Goal: Information Seeking & Learning: Find specific fact

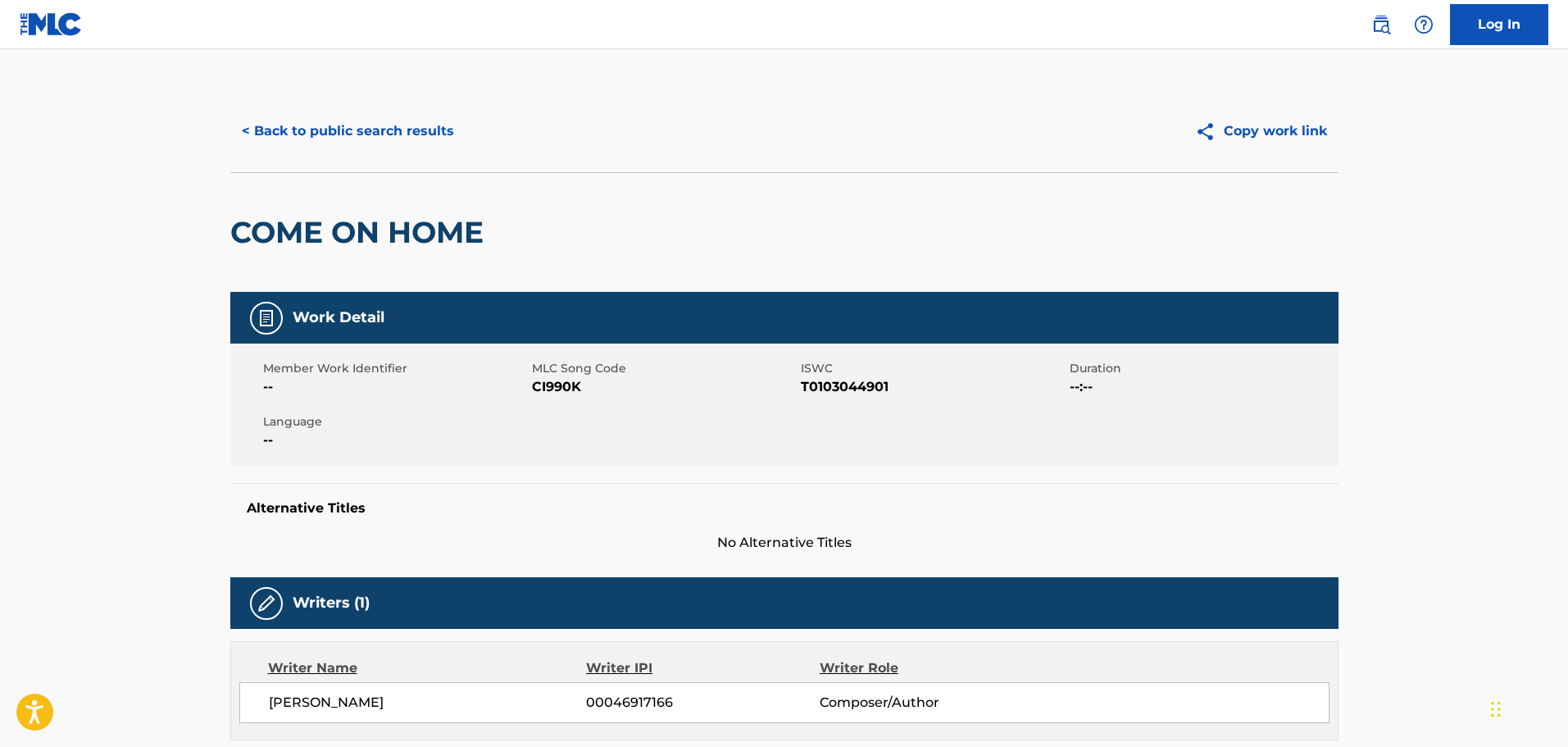
click at [383, 134] on button "< Back to public search results" at bounding box center [348, 130] width 235 height 41
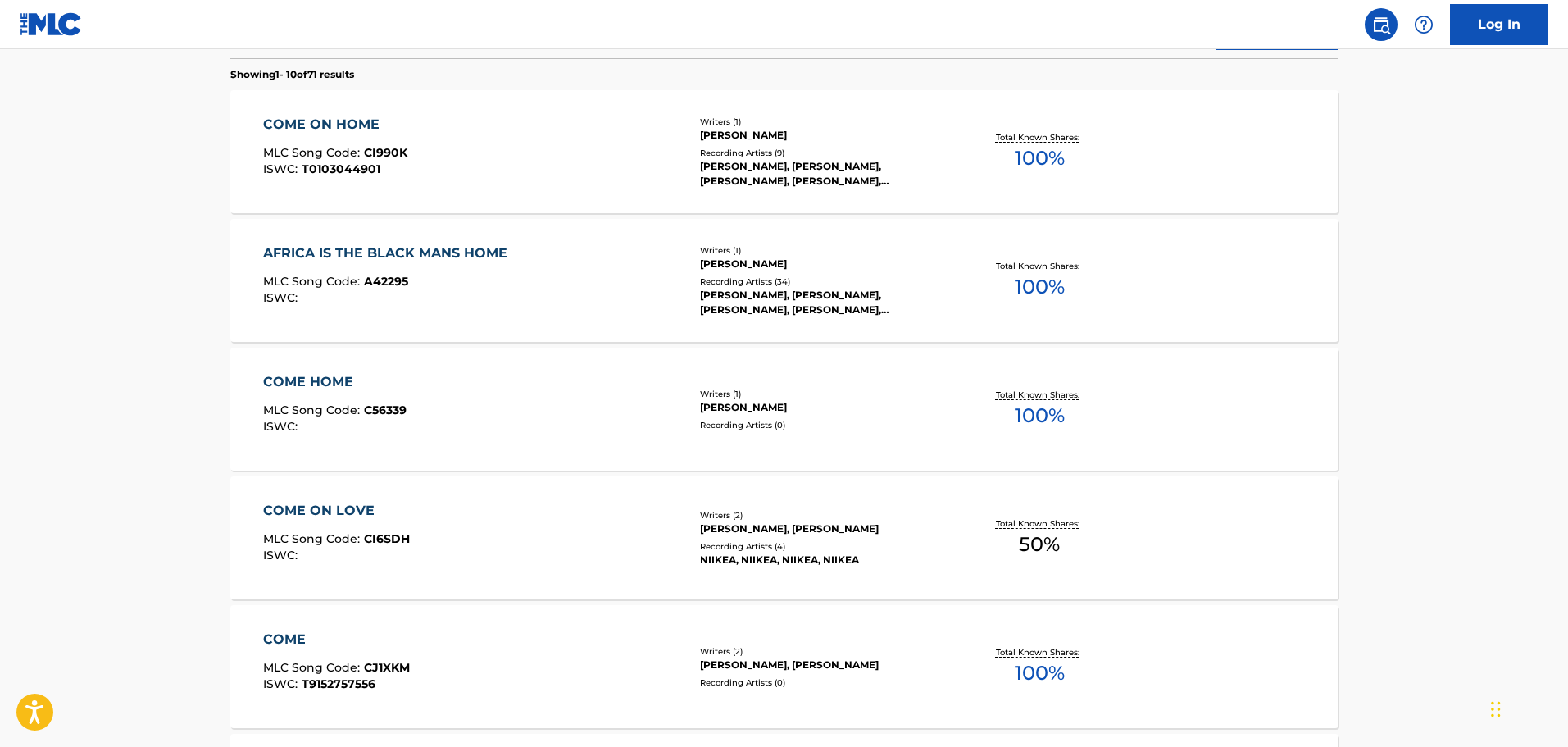
scroll to position [187, 0]
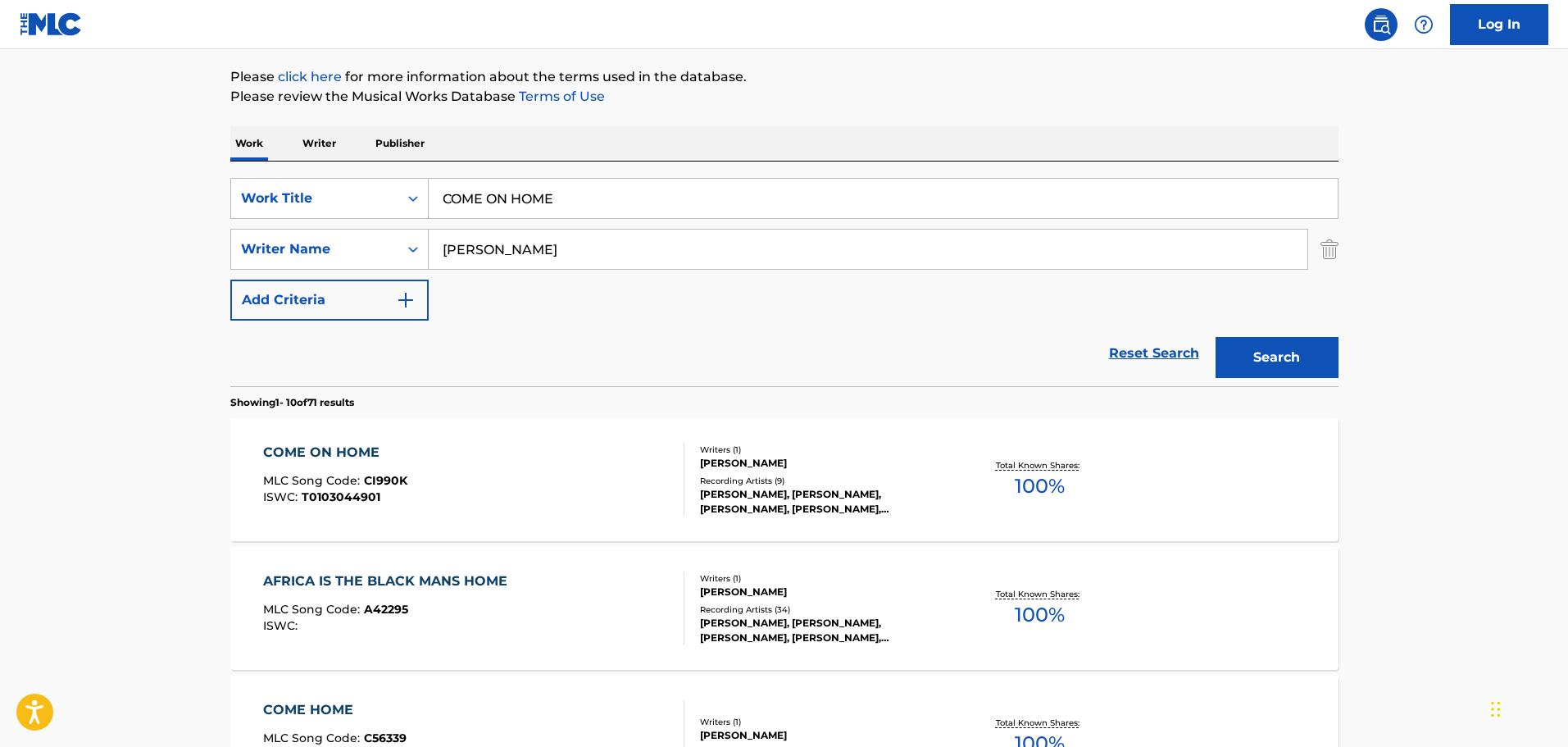
drag, startPoint x: 574, startPoint y: 187, endPoint x: 413, endPoint y: 175, distance: 161.4
click at [413, 175] on div "SearchWithCriteria0f3edb52-4c8a-4e0f-bfe9-418390db96c0 Work Title COME ON HOME …" at bounding box center [784, 274] width 1108 height 225
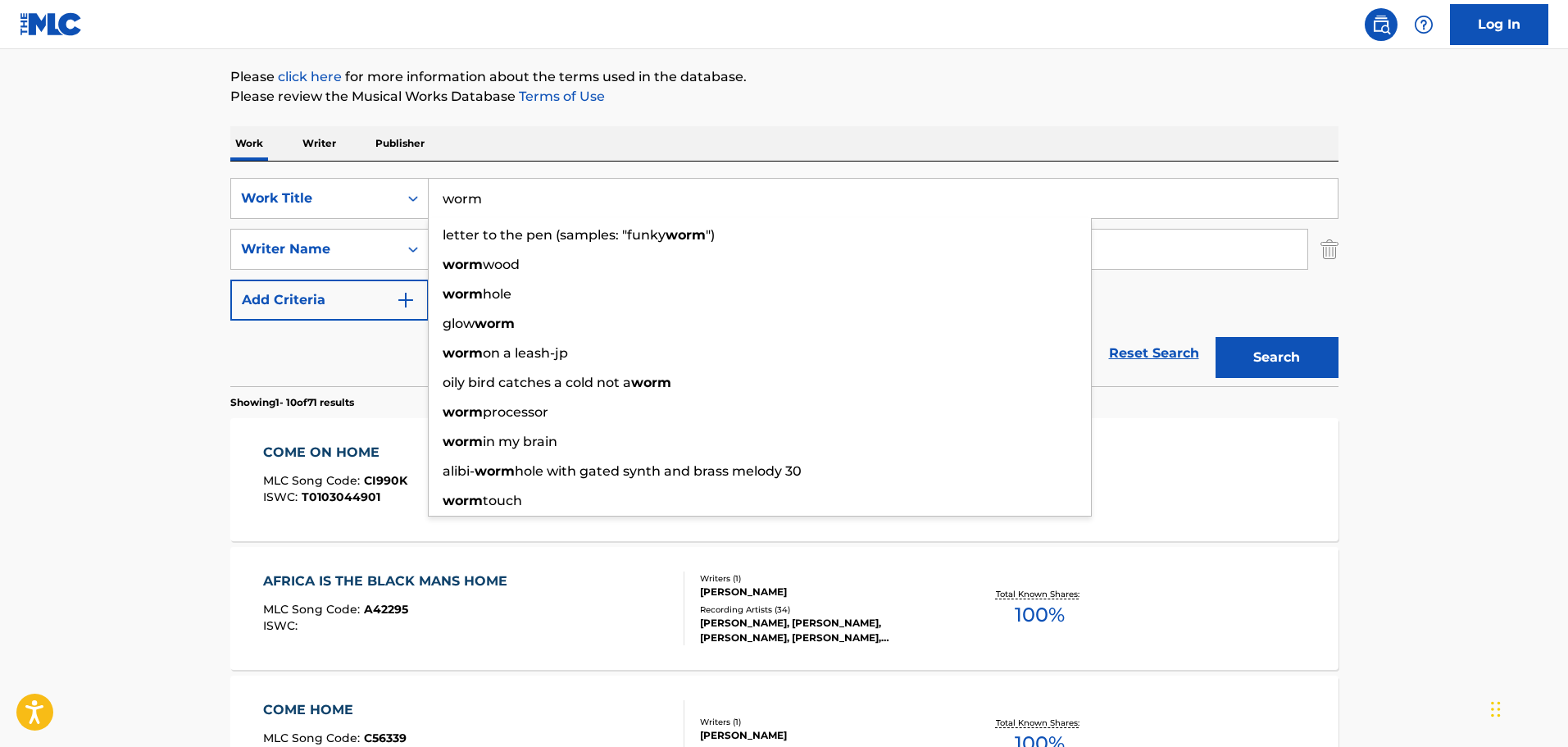
type input "worm"
click at [457, 131] on div "Work Writer Publisher" at bounding box center [784, 144] width 1108 height 34
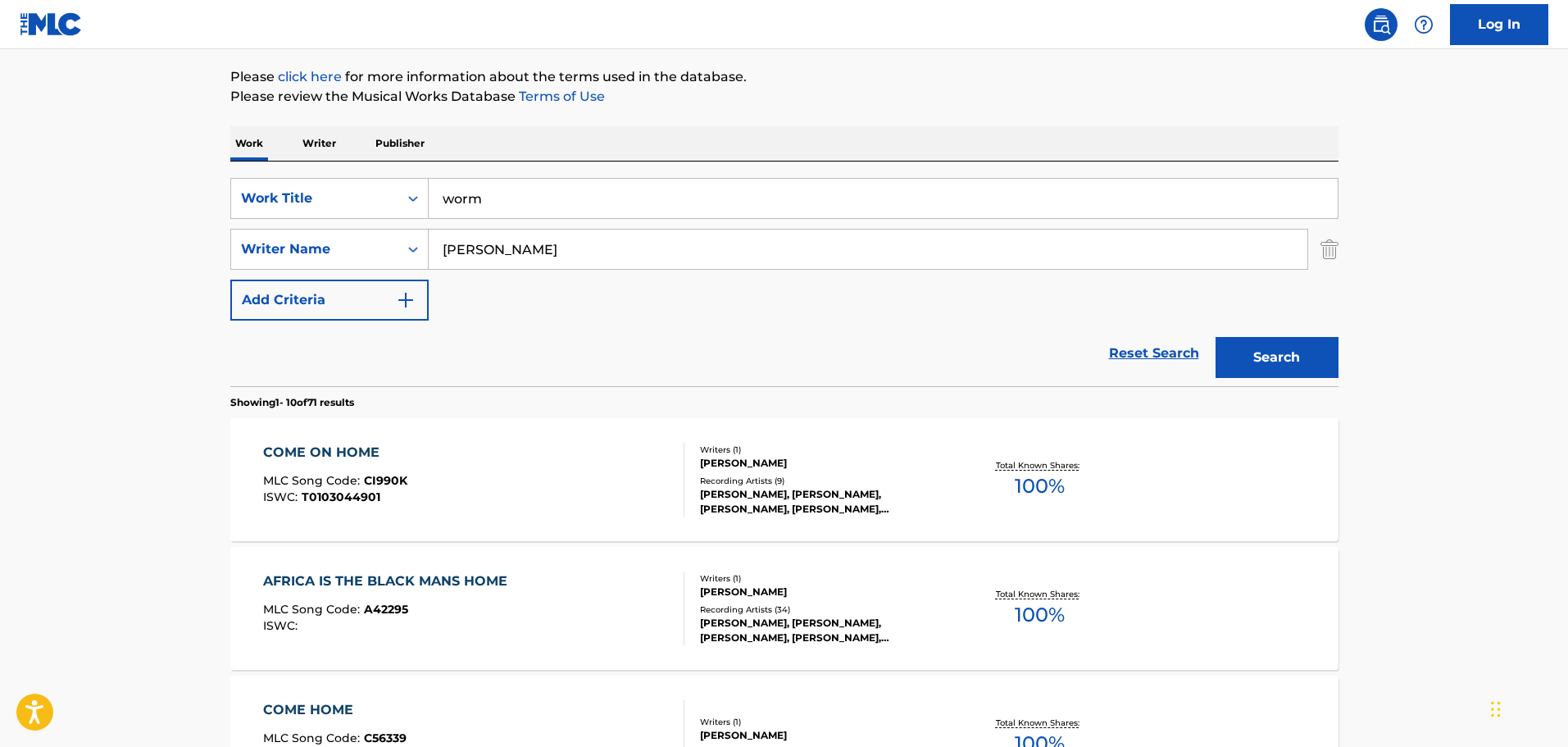
drag, startPoint x: 518, startPoint y: 239, endPoint x: 384, endPoint y: 226, distance: 134.6
click at [384, 226] on div "SearchWithCriteria0f3edb52-4c8a-4e0f-bfe9-418390db96c0 Work Title worm SearchWi…" at bounding box center [784, 248] width 1108 height 143
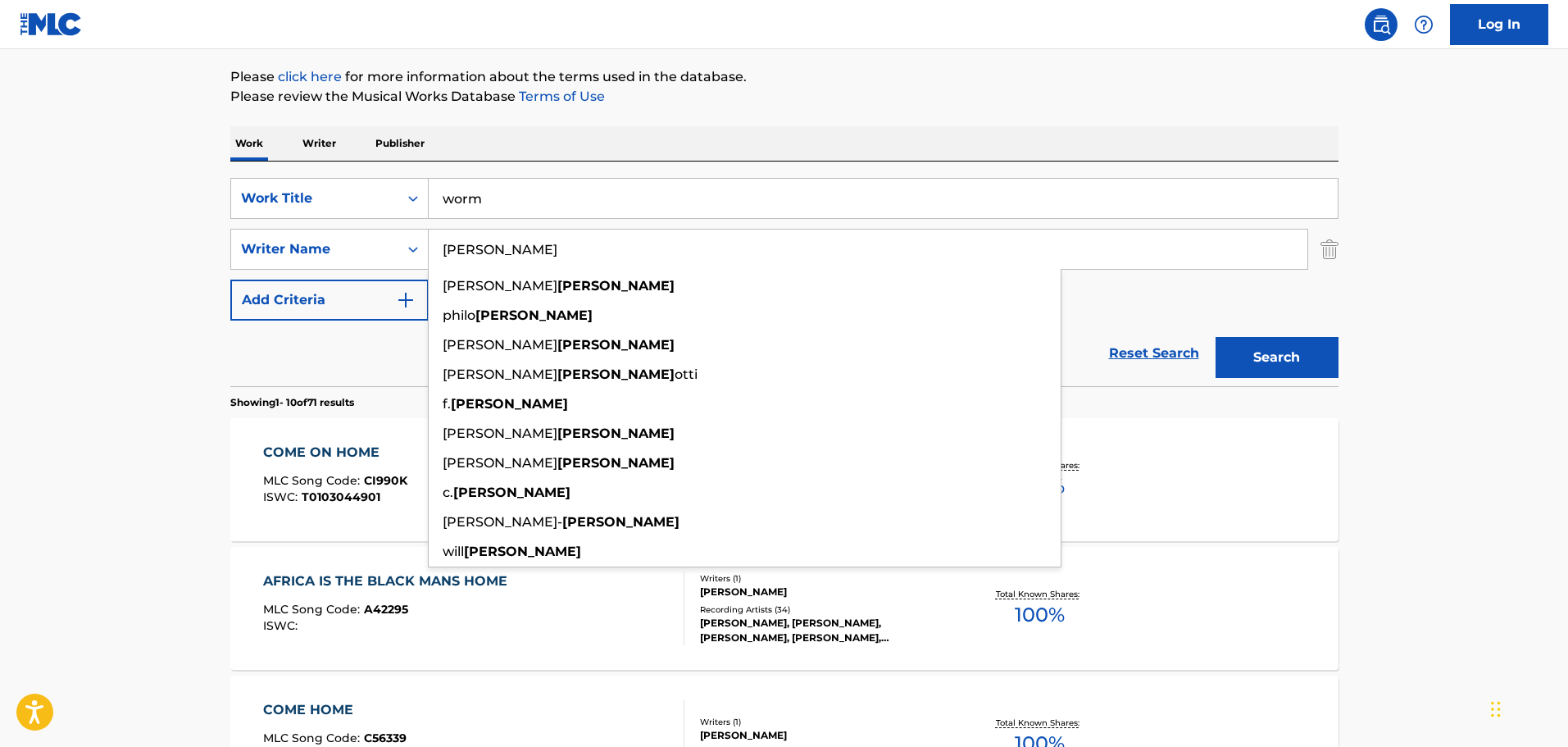
type input "[PERSON_NAME]"
click at [1216, 337] on button "Search" at bounding box center [1277, 357] width 123 height 41
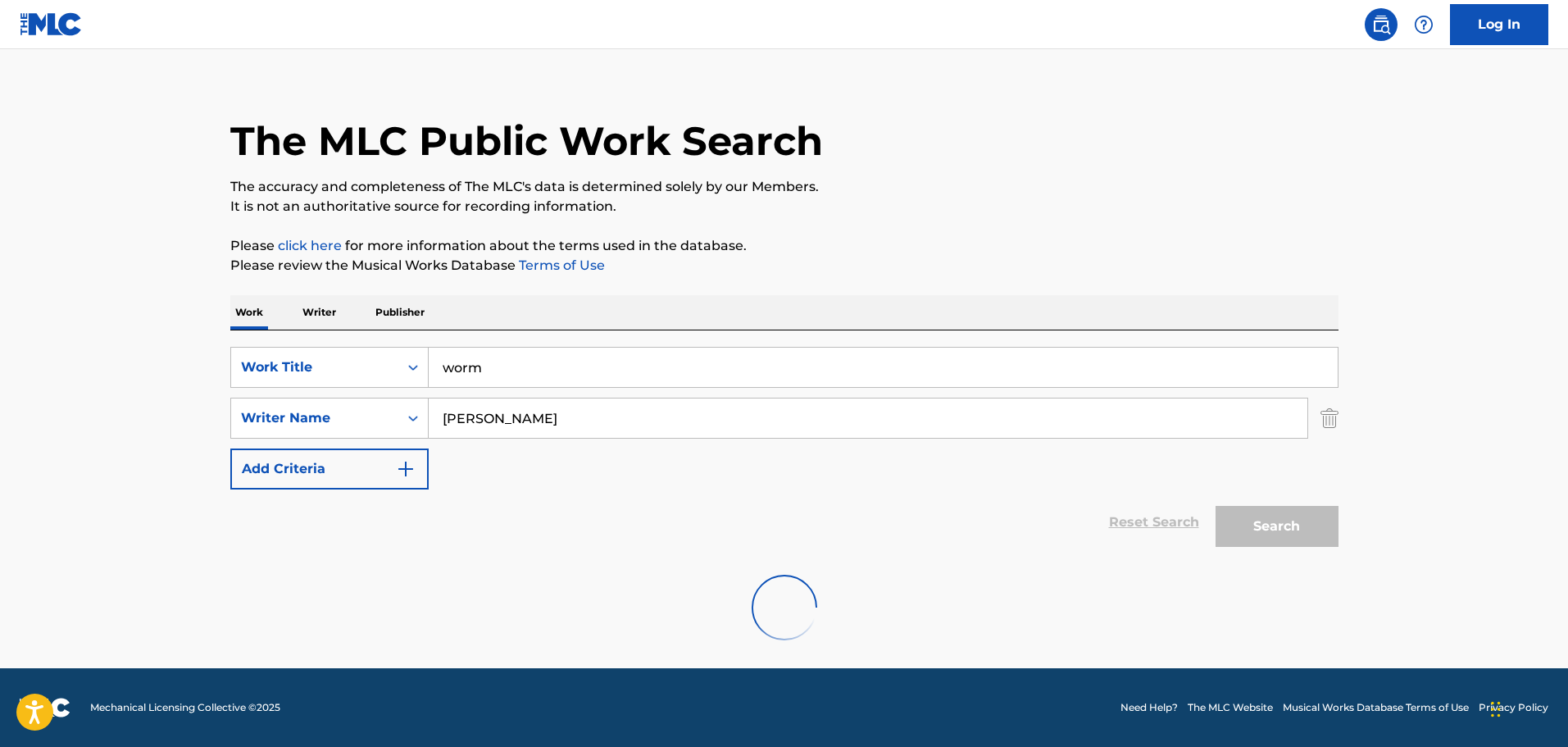
scroll to position [145, 0]
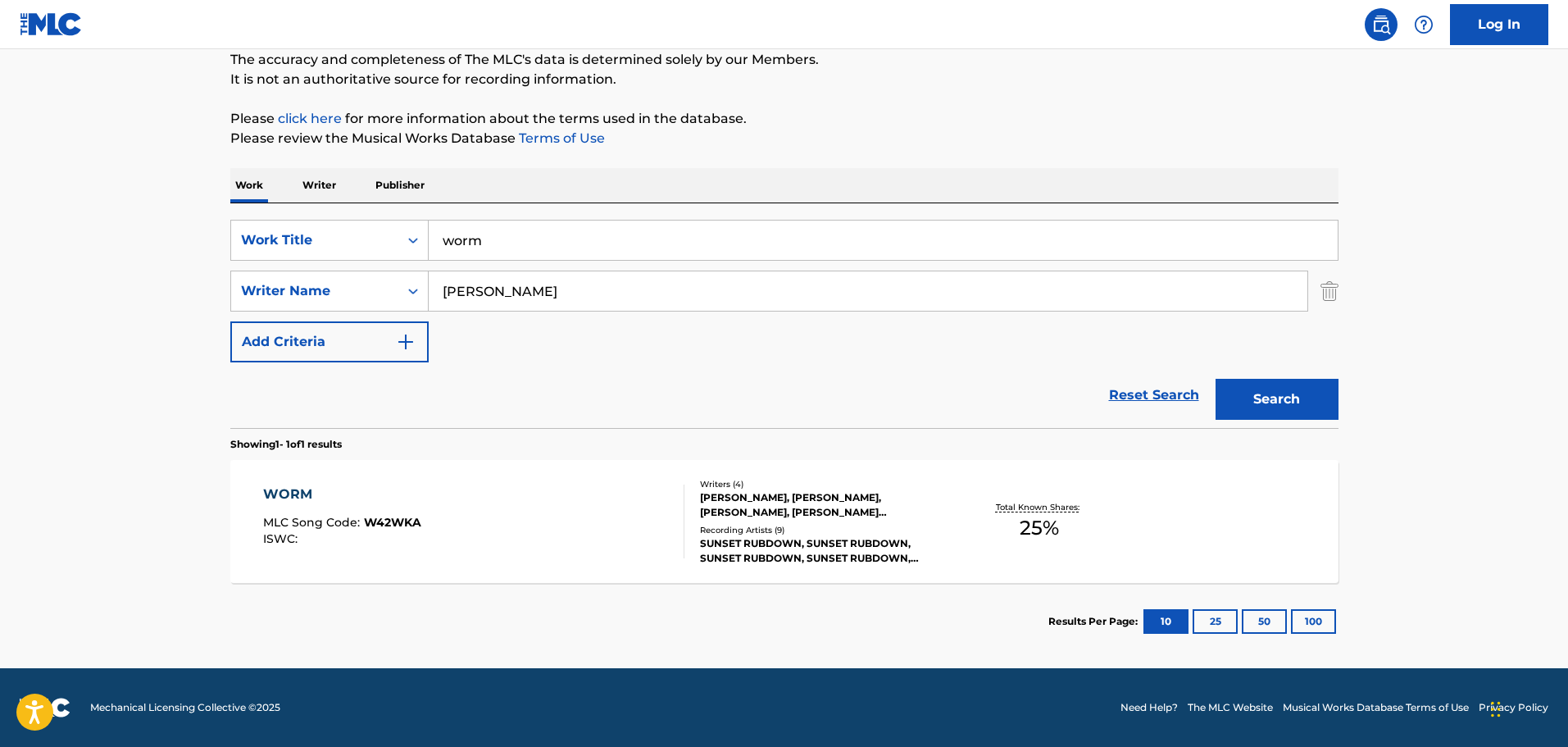
click at [483, 508] on div "WORM MLC Song Code : W42WKA ISWC :" at bounding box center [474, 521] width 421 height 74
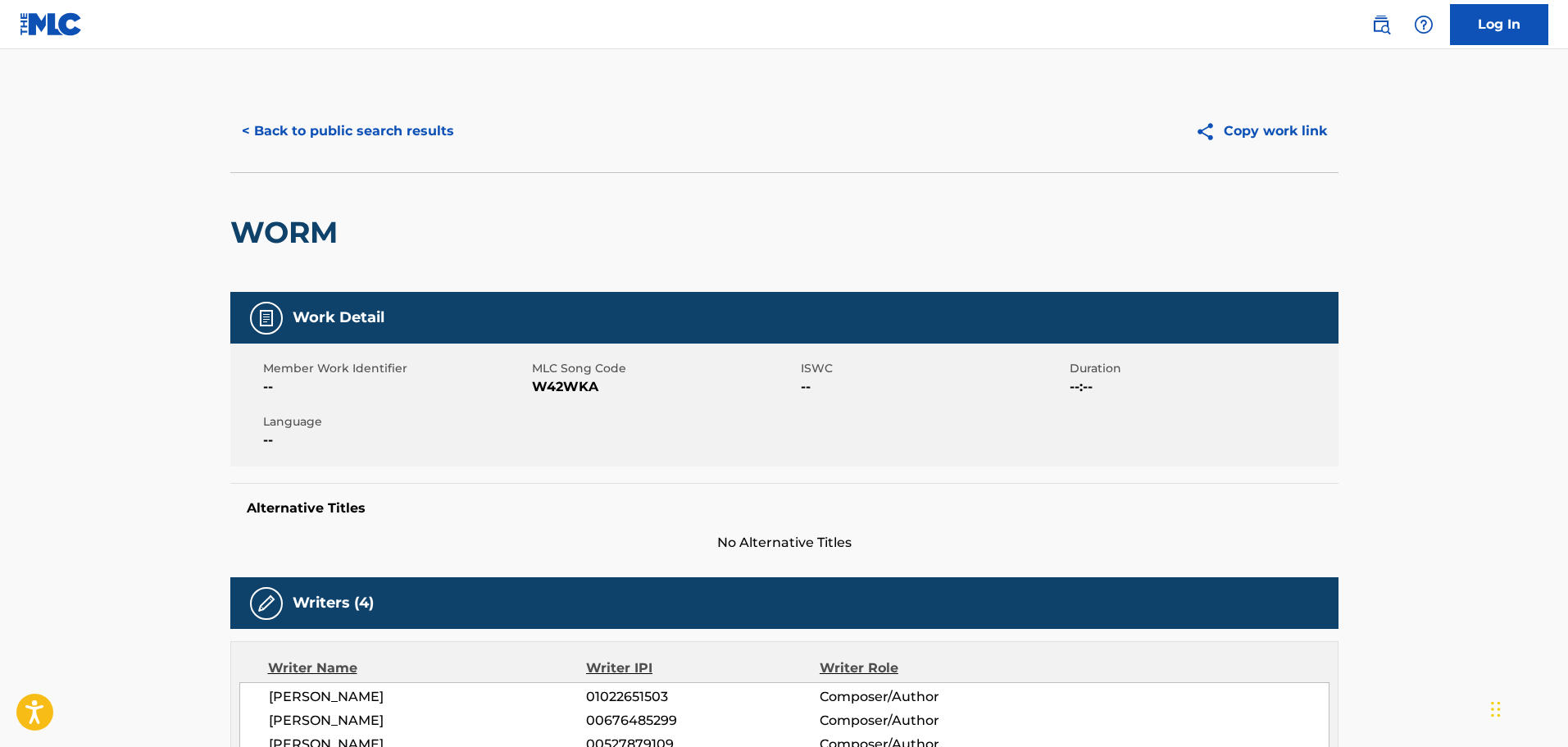
click at [380, 143] on button "< Back to public search results" at bounding box center [348, 130] width 235 height 41
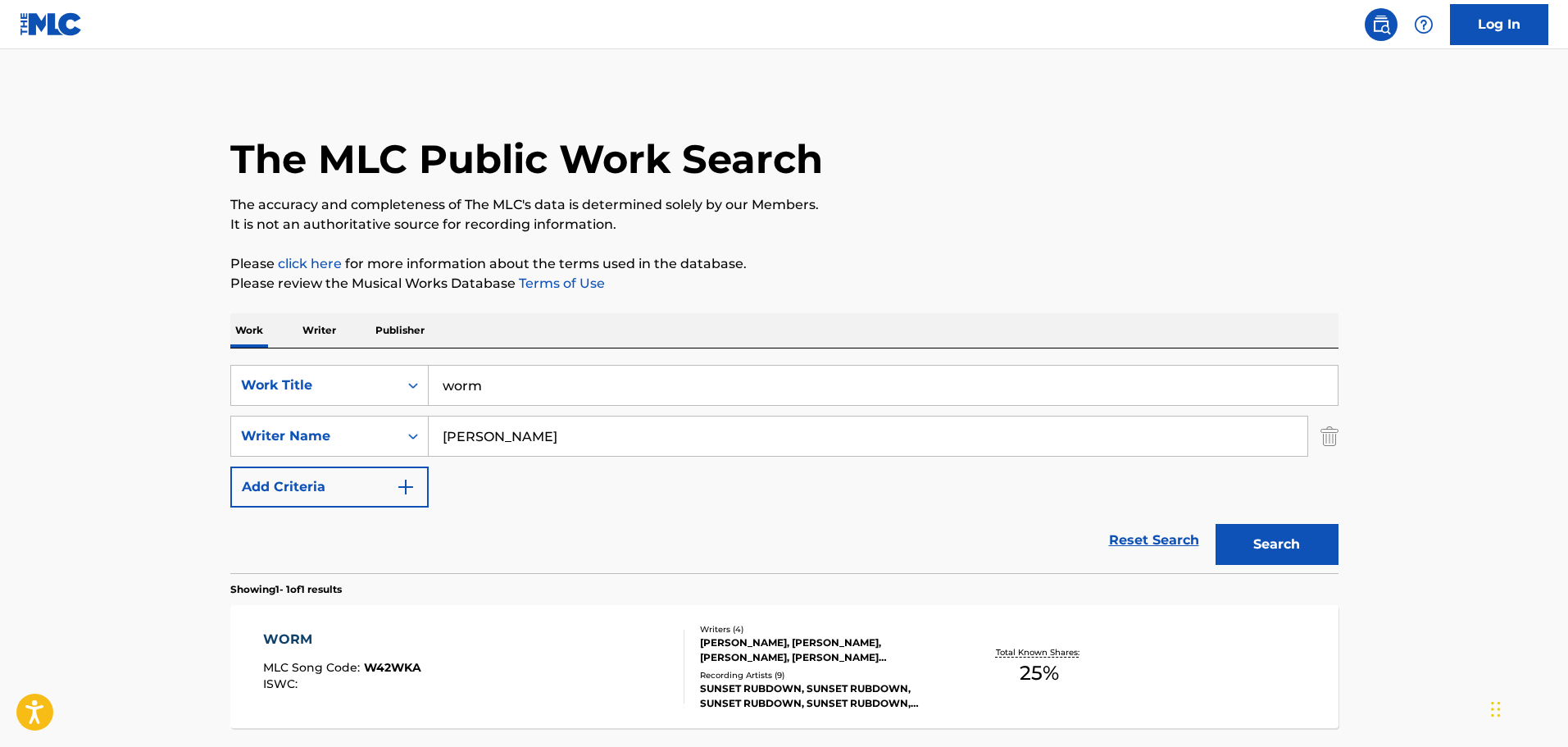
scroll to position [52, 0]
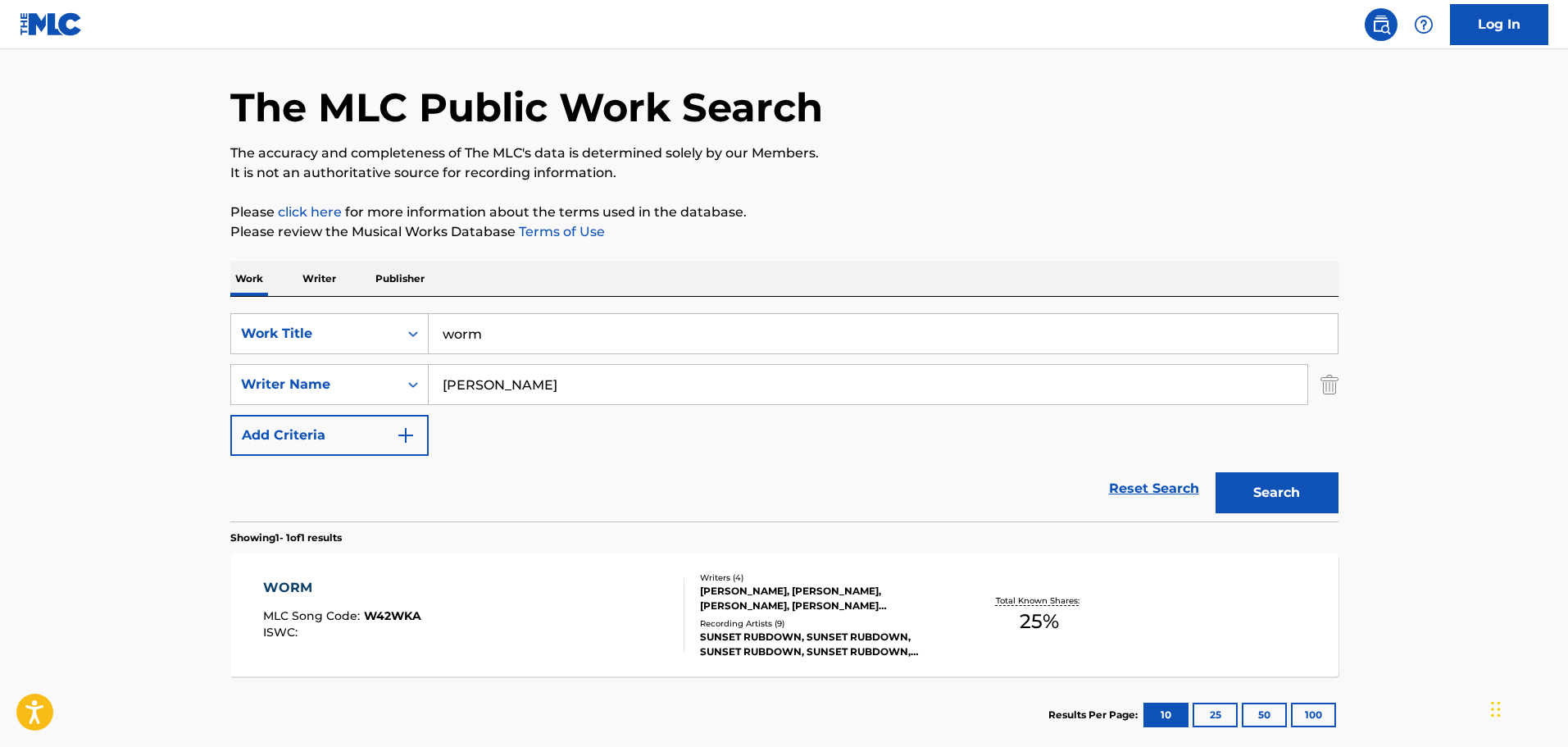
drag, startPoint x: 492, startPoint y: 322, endPoint x: 435, endPoint y: 314, distance: 57.6
click at [435, 314] on div "worm" at bounding box center [883, 333] width 910 height 41
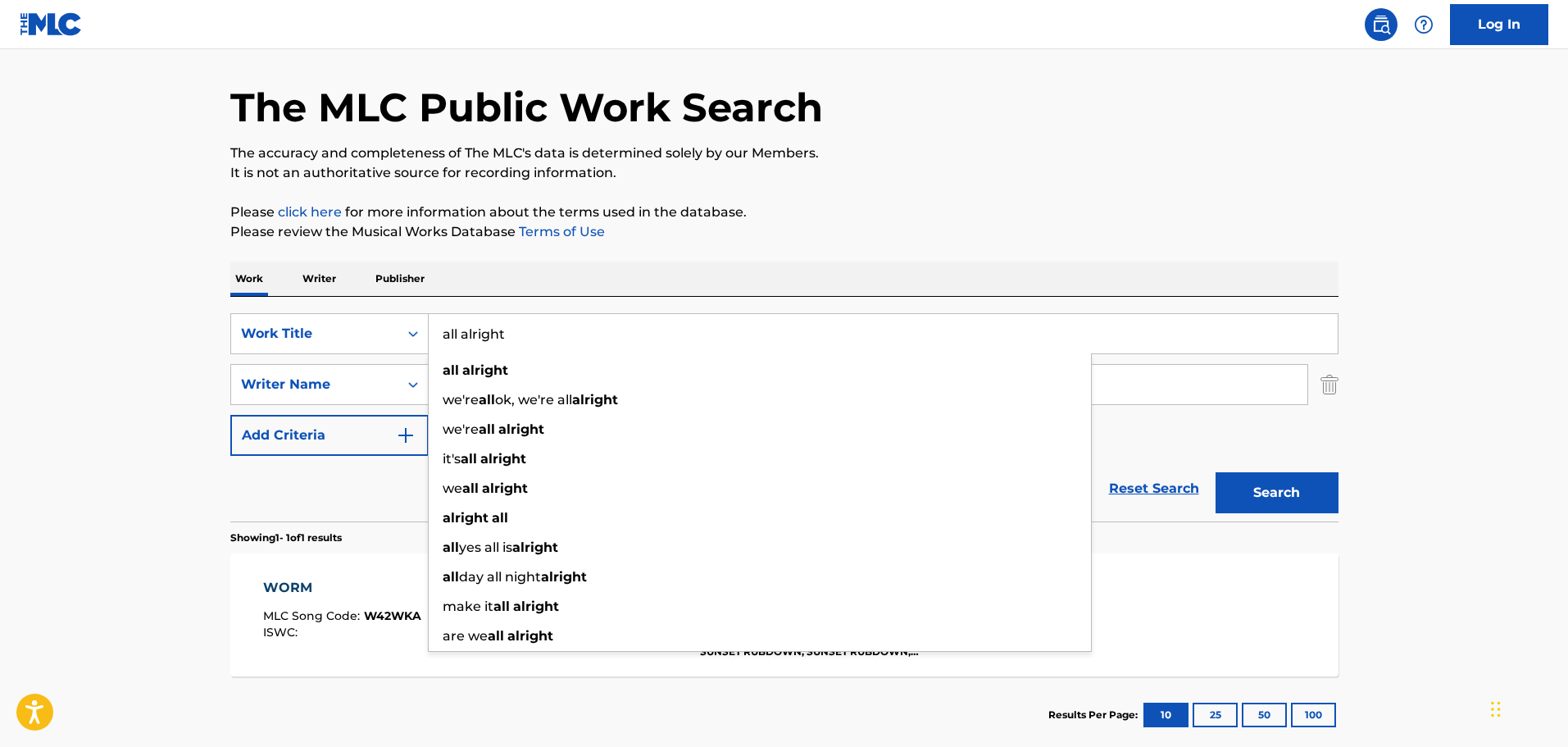
type input "all alright"
click at [1216, 472] on button "Search" at bounding box center [1277, 492] width 123 height 41
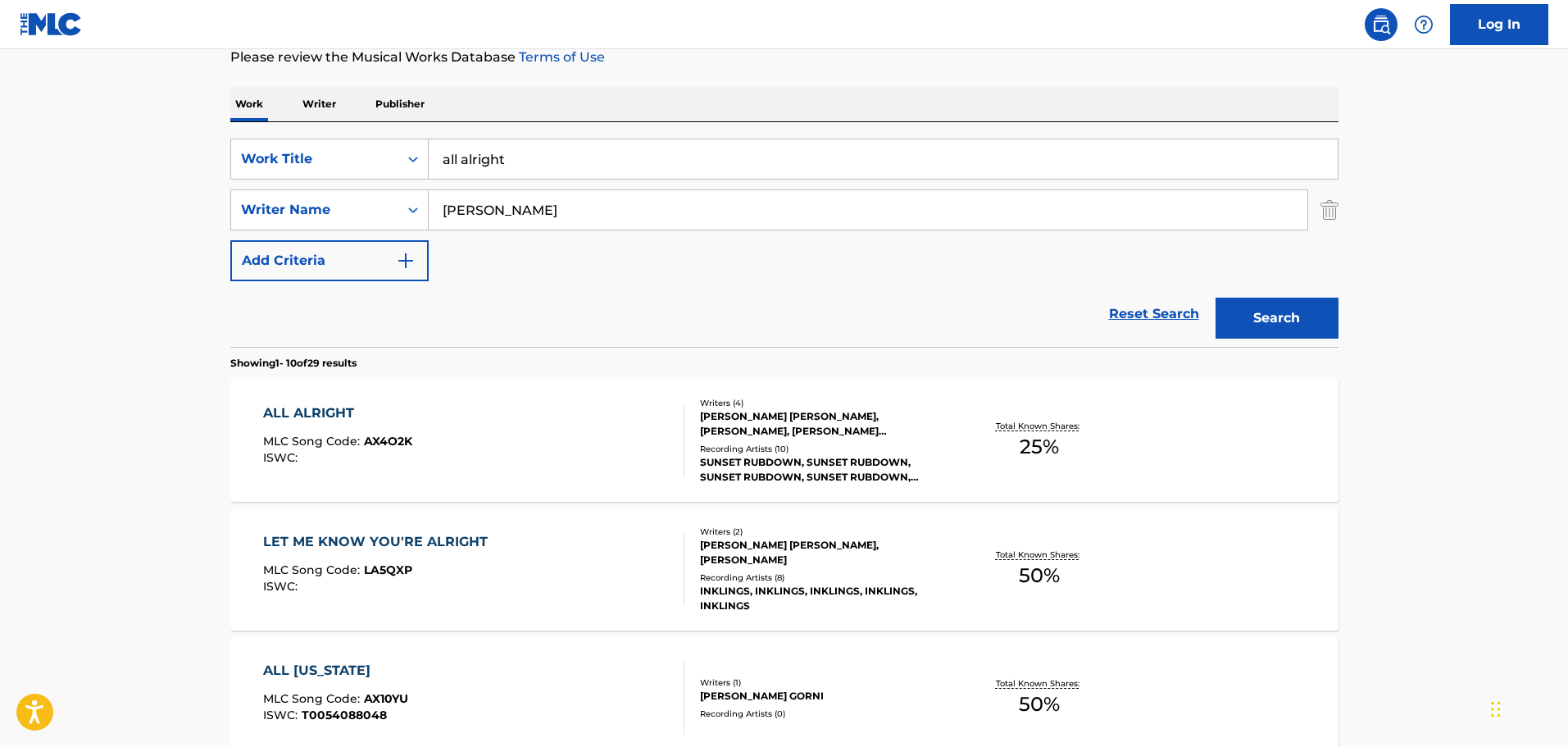
scroll to position [297, 0]
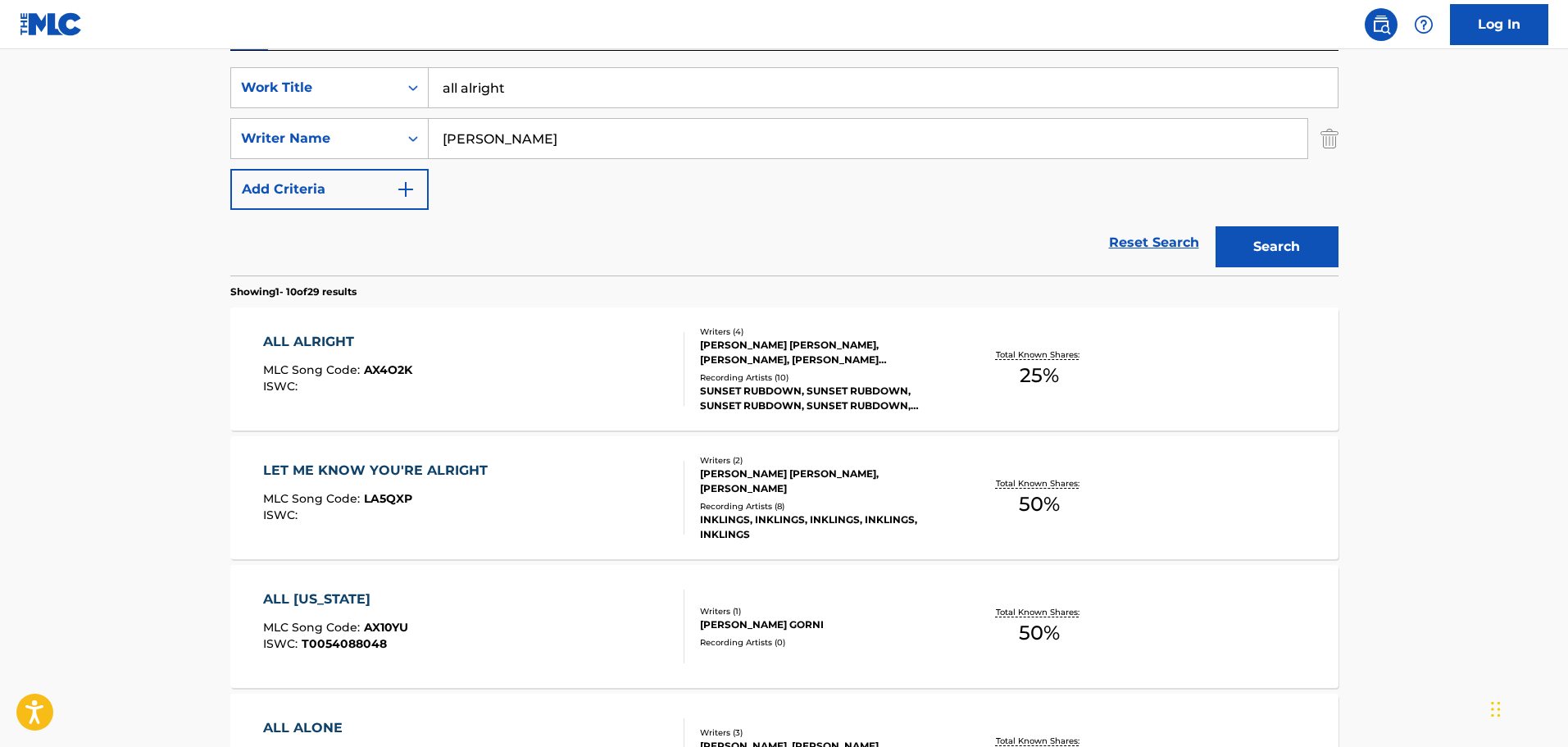
click at [527, 357] on div "ALL ALRIGHT MLC Song Code : AX4O2K ISWC :" at bounding box center [474, 369] width 421 height 74
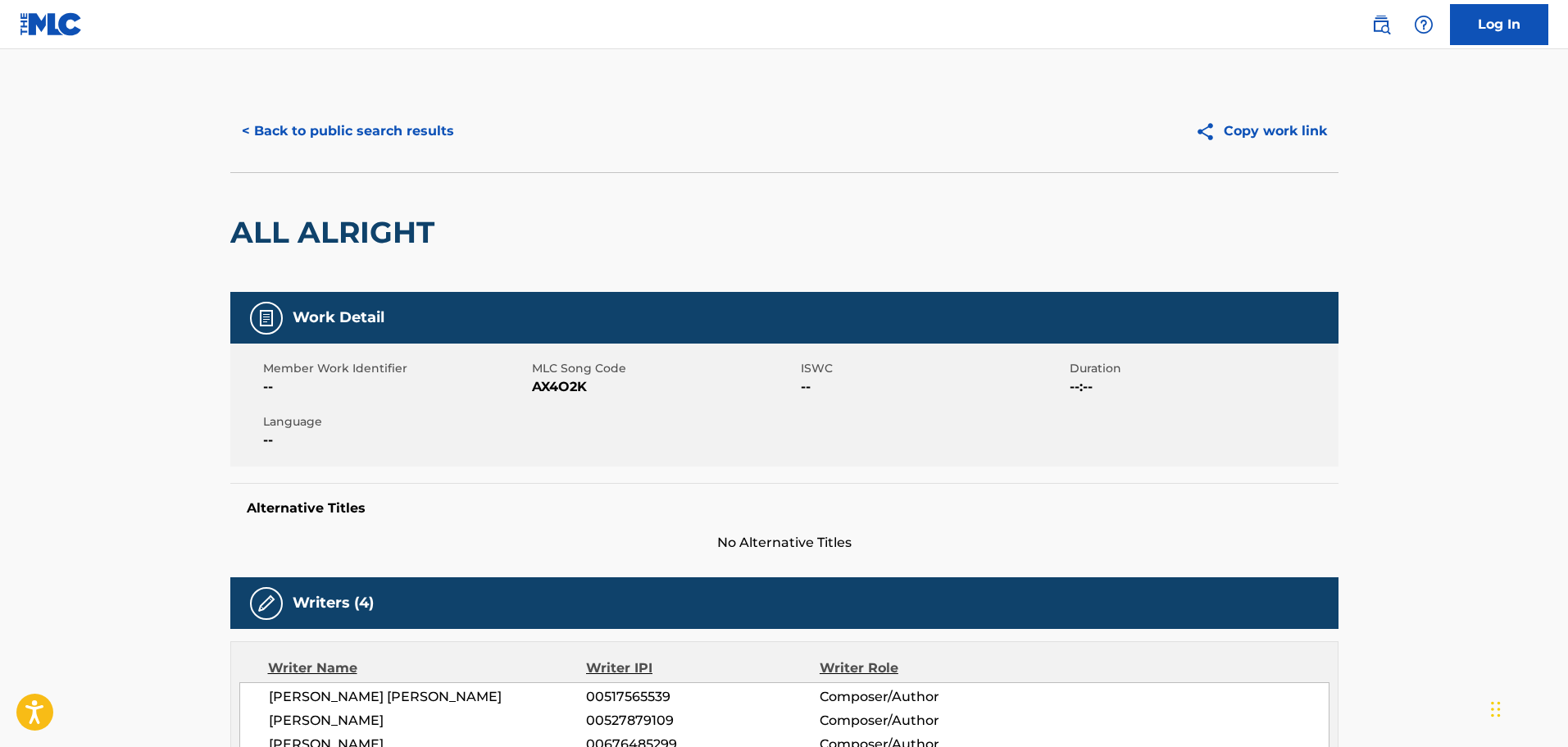
click at [271, 115] on button "< Back to public search results" at bounding box center [348, 130] width 235 height 41
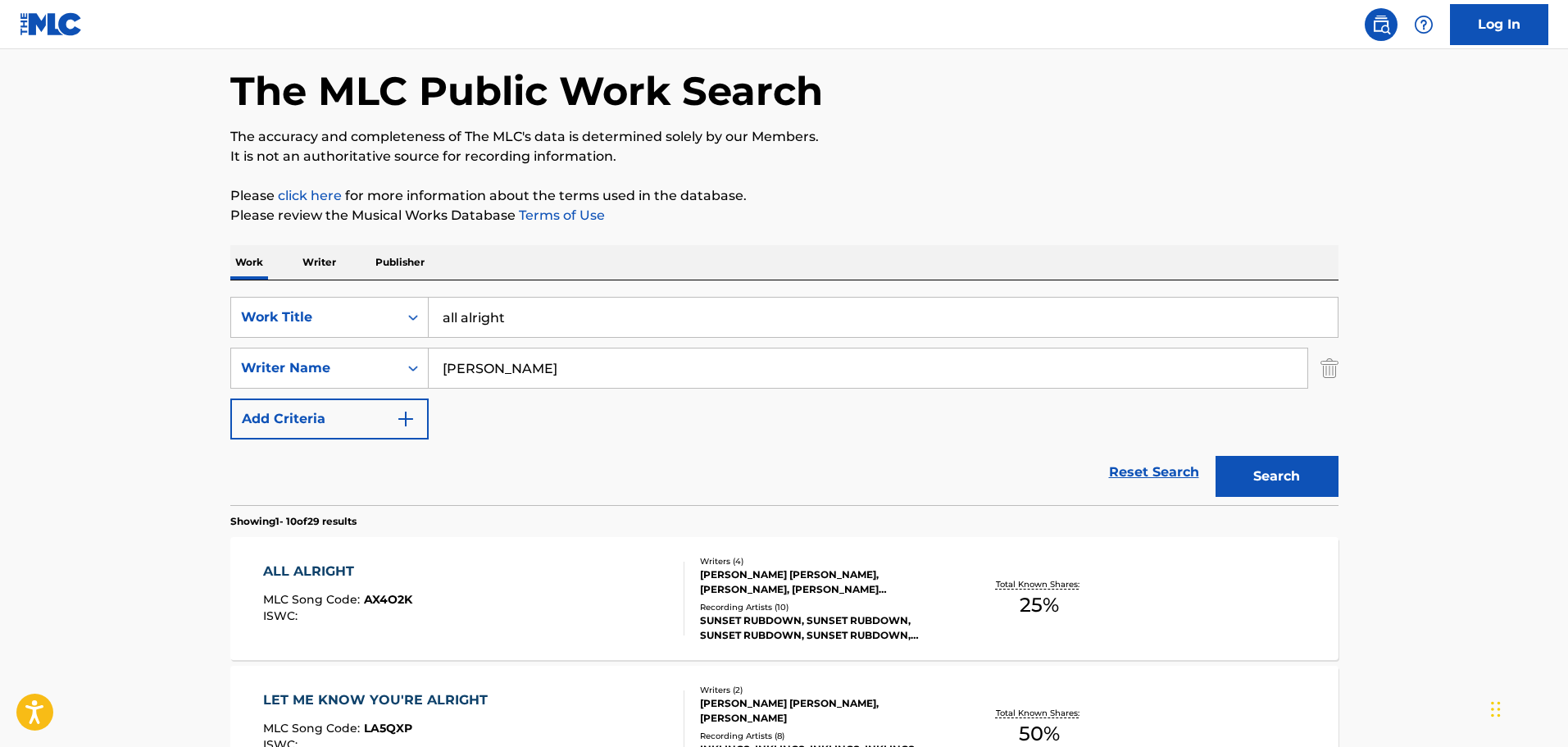
scroll to position [52, 0]
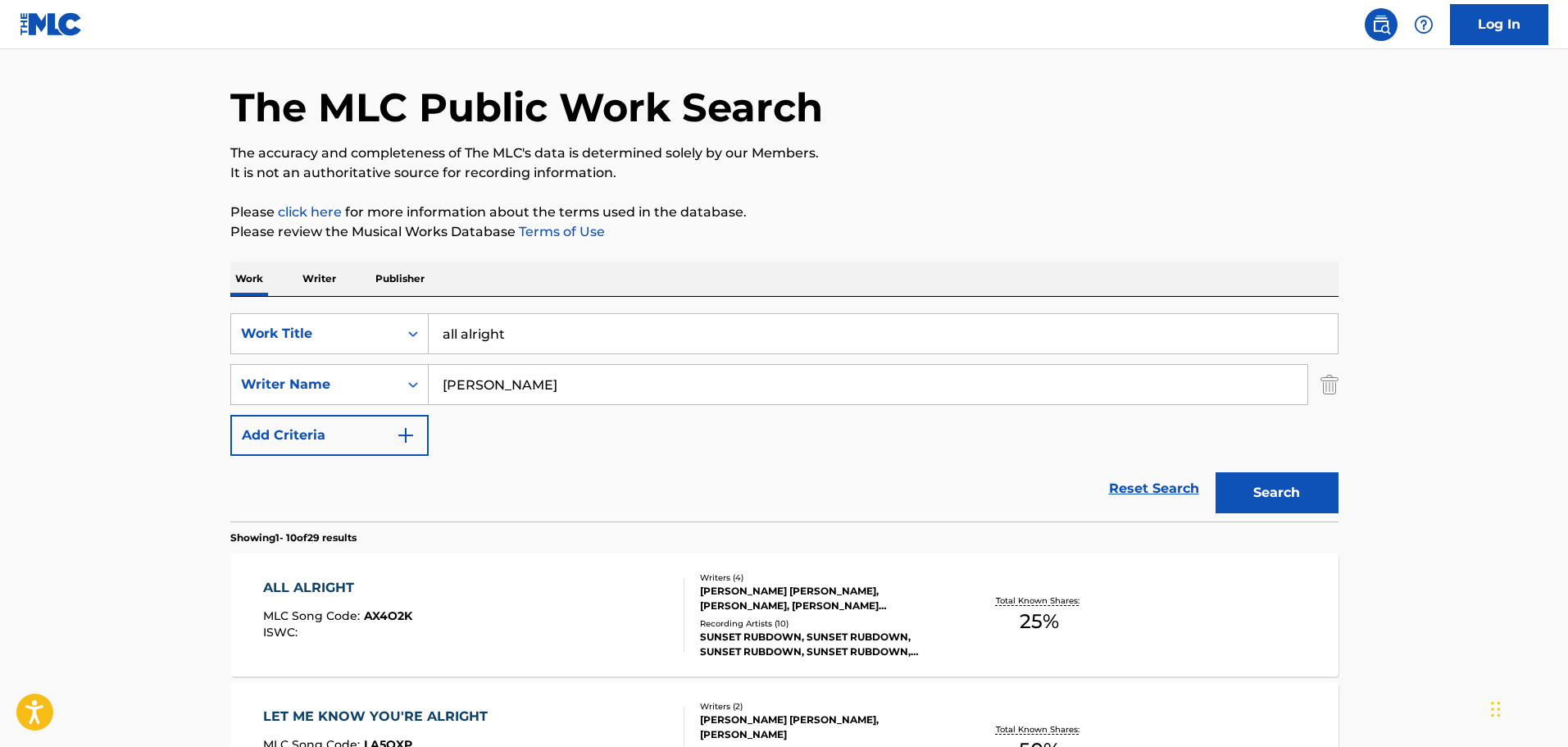
drag, startPoint x: 667, startPoint y: 313, endPoint x: 475, endPoint y: 318, distance: 192.1
click at [475, 318] on div "SearchWithCriteria0f3edb52-4c8a-4e0f-bfe9-418390db96c0 Work Title all alright S…" at bounding box center [784, 409] width 1108 height 225
drag, startPoint x: 573, startPoint y: 316, endPoint x: 487, endPoint y: 326, distance: 86.6
click at [487, 326] on input "all alright" at bounding box center [883, 333] width 910 height 40
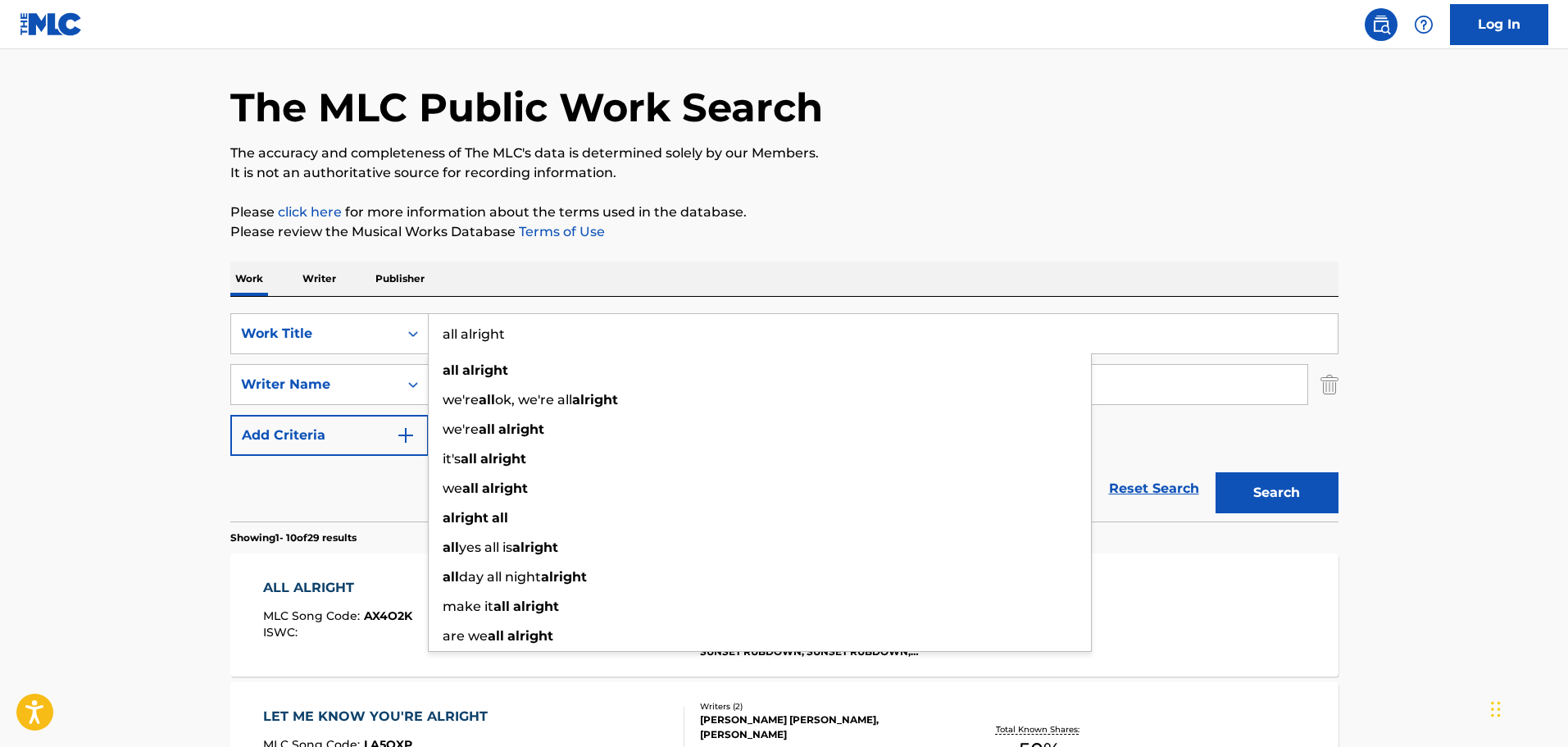
click at [661, 311] on div "SearchWithCriteria0f3edb52-4c8a-4e0f-bfe9-418390db96c0 Work Title all alright a…" at bounding box center [784, 409] width 1108 height 225
drag, startPoint x: 654, startPoint y: 322, endPoint x: 454, endPoint y: 326, distance: 200.0
click at [454, 326] on input "all alright" at bounding box center [883, 333] width 910 height 40
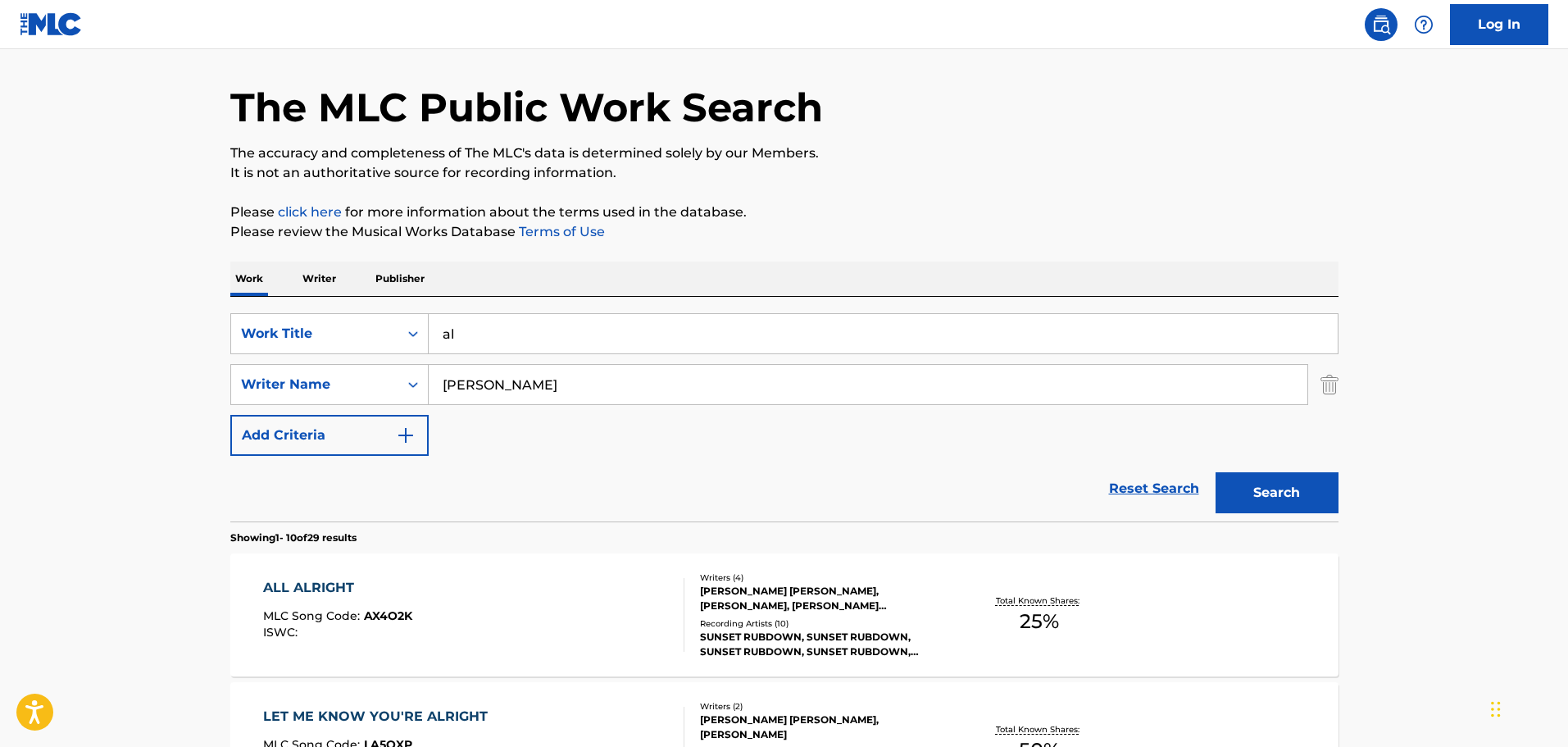
type input "a"
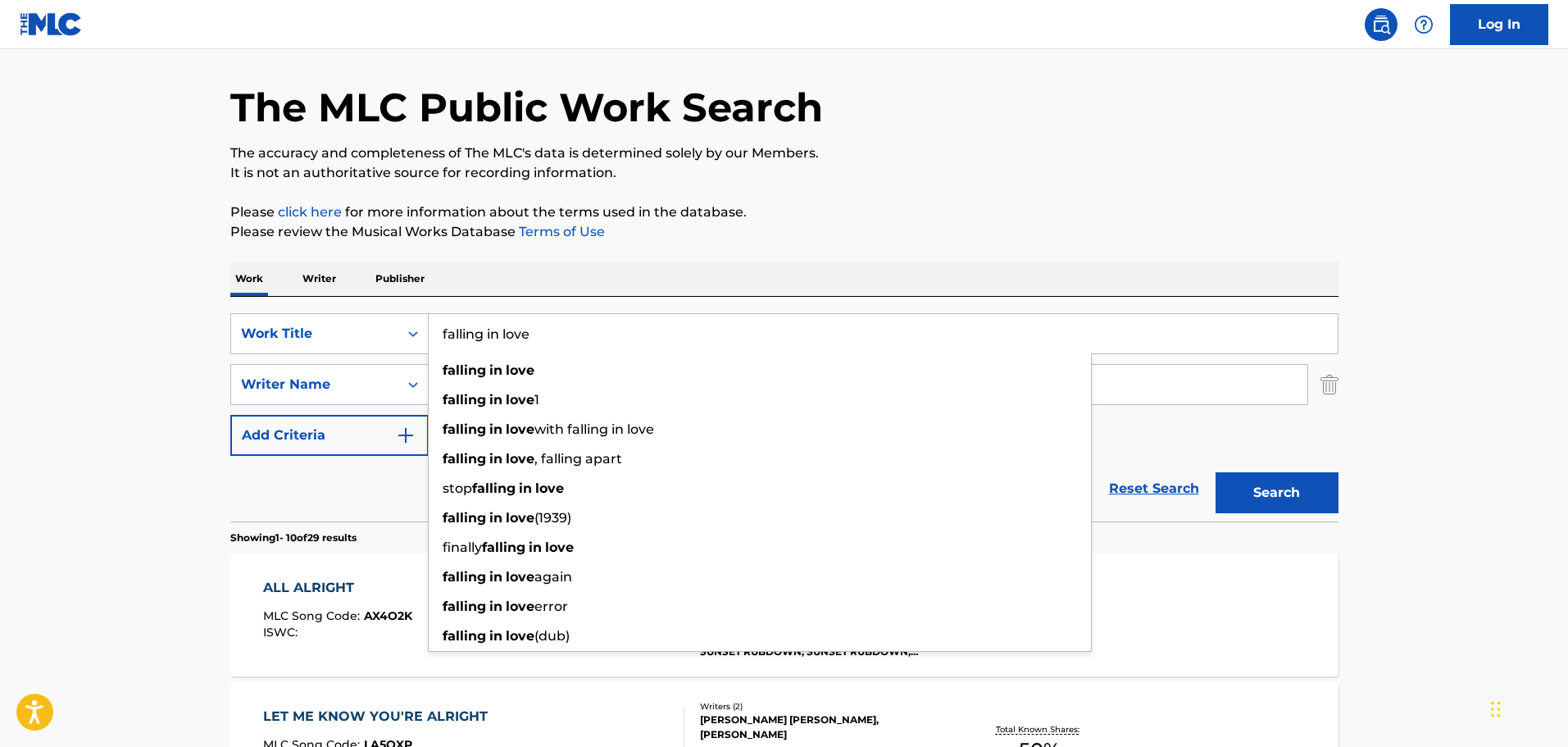
type input "falling in love"
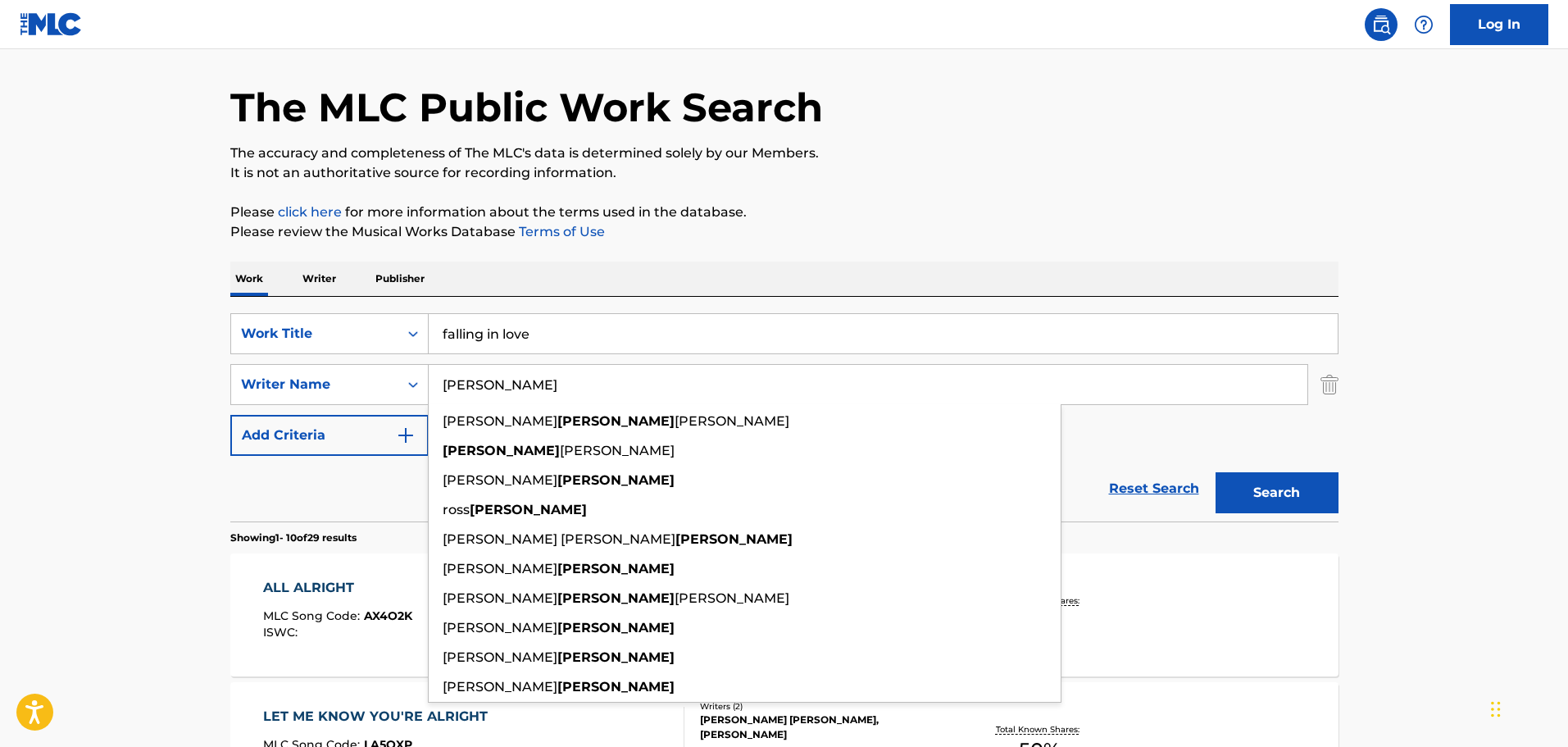
type input "[PERSON_NAME]"
click at [1216, 472] on button "Search" at bounding box center [1277, 492] width 123 height 41
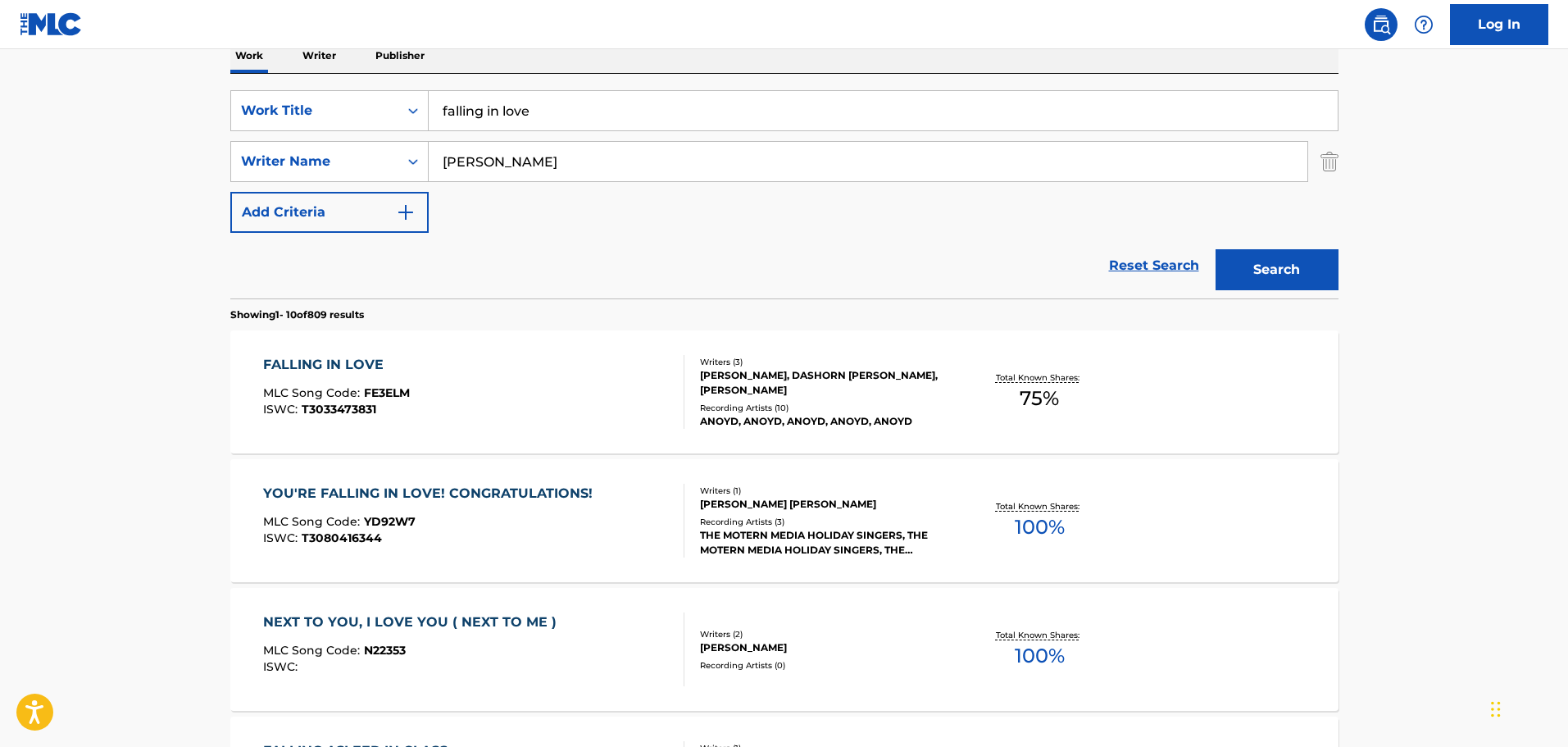
scroll to position [380, 0]
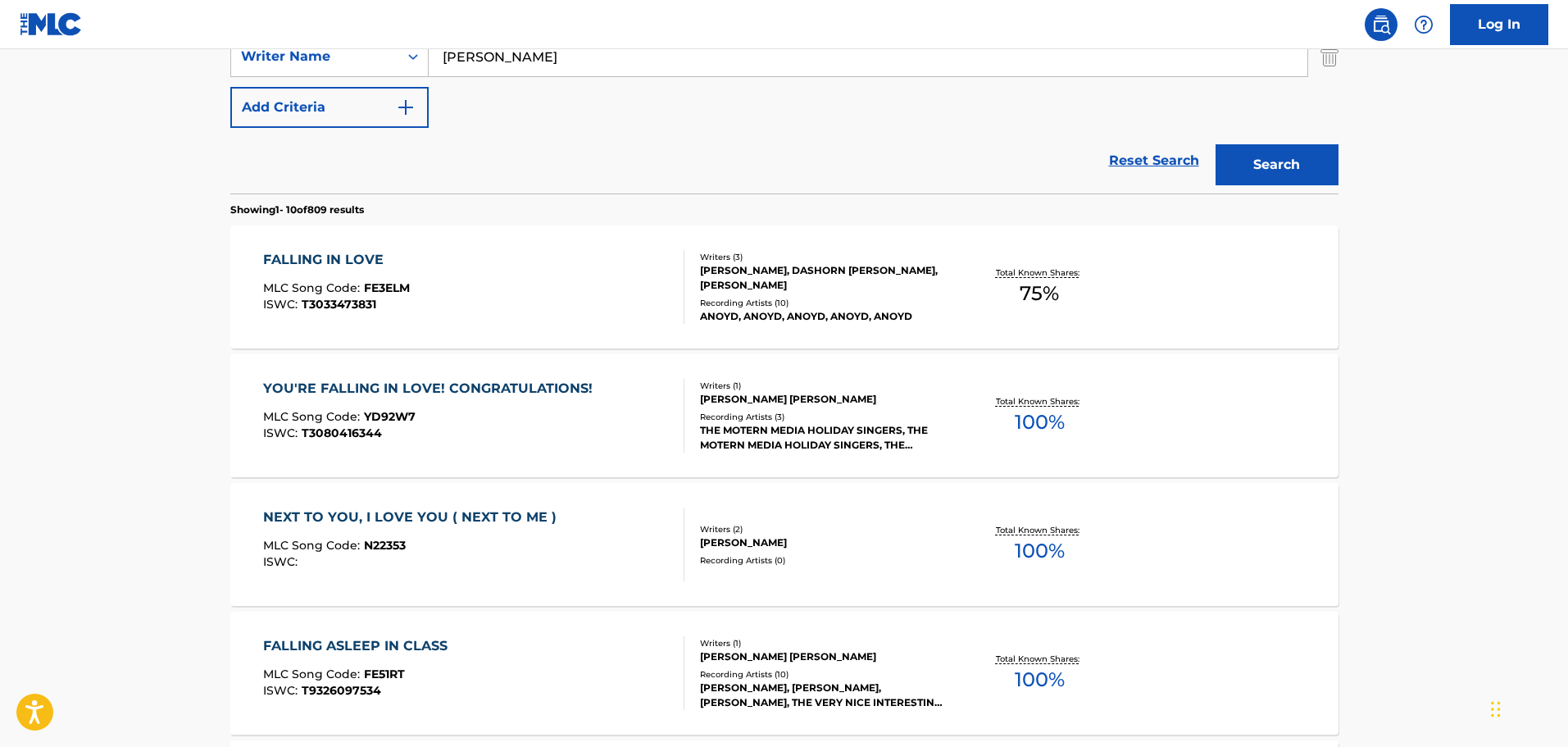
click at [475, 294] on div "FALLING IN LOVE MLC Song Code : FE3ELM ISWC : T3033473831" at bounding box center [474, 287] width 421 height 74
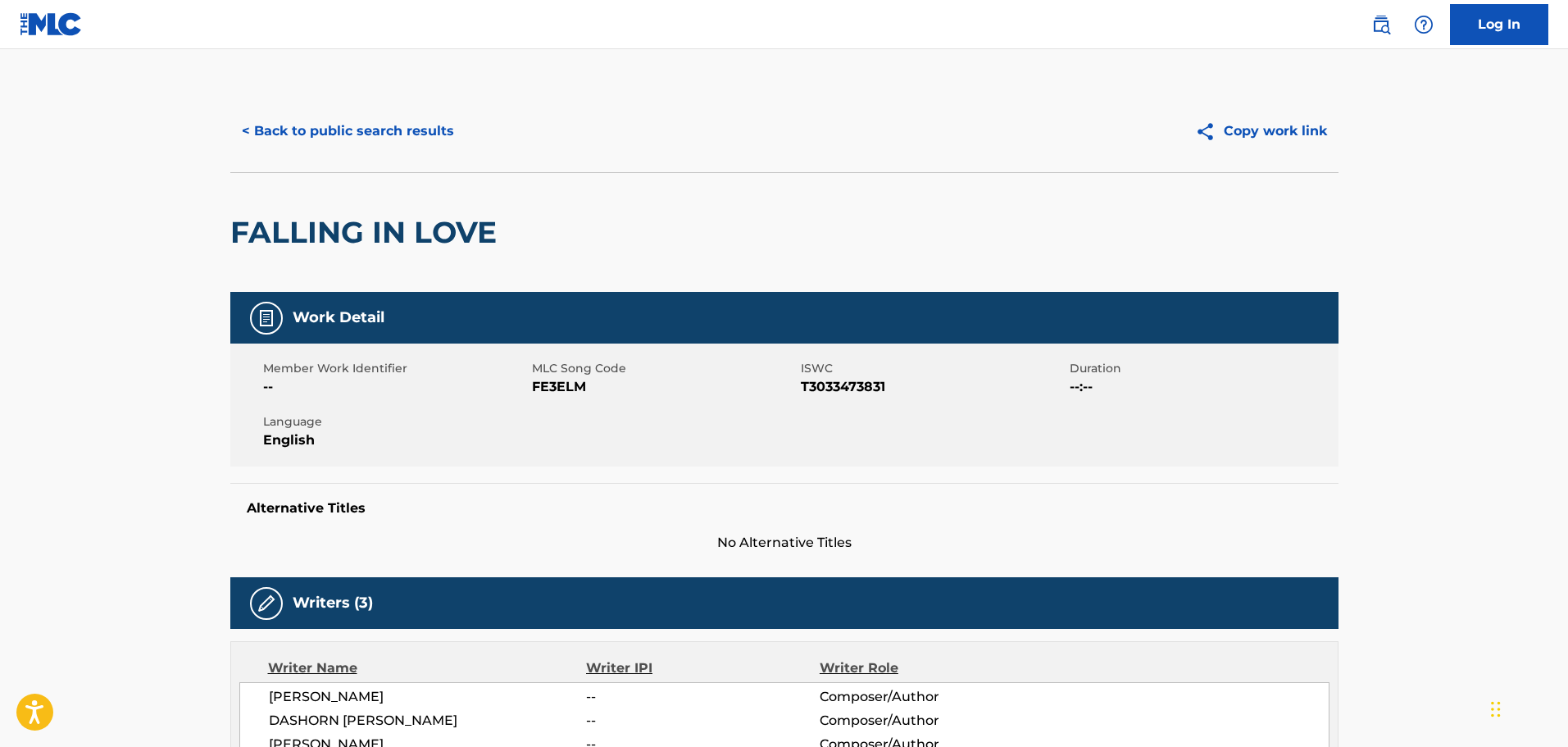
click at [372, 148] on button "< Back to public search results" at bounding box center [348, 130] width 235 height 41
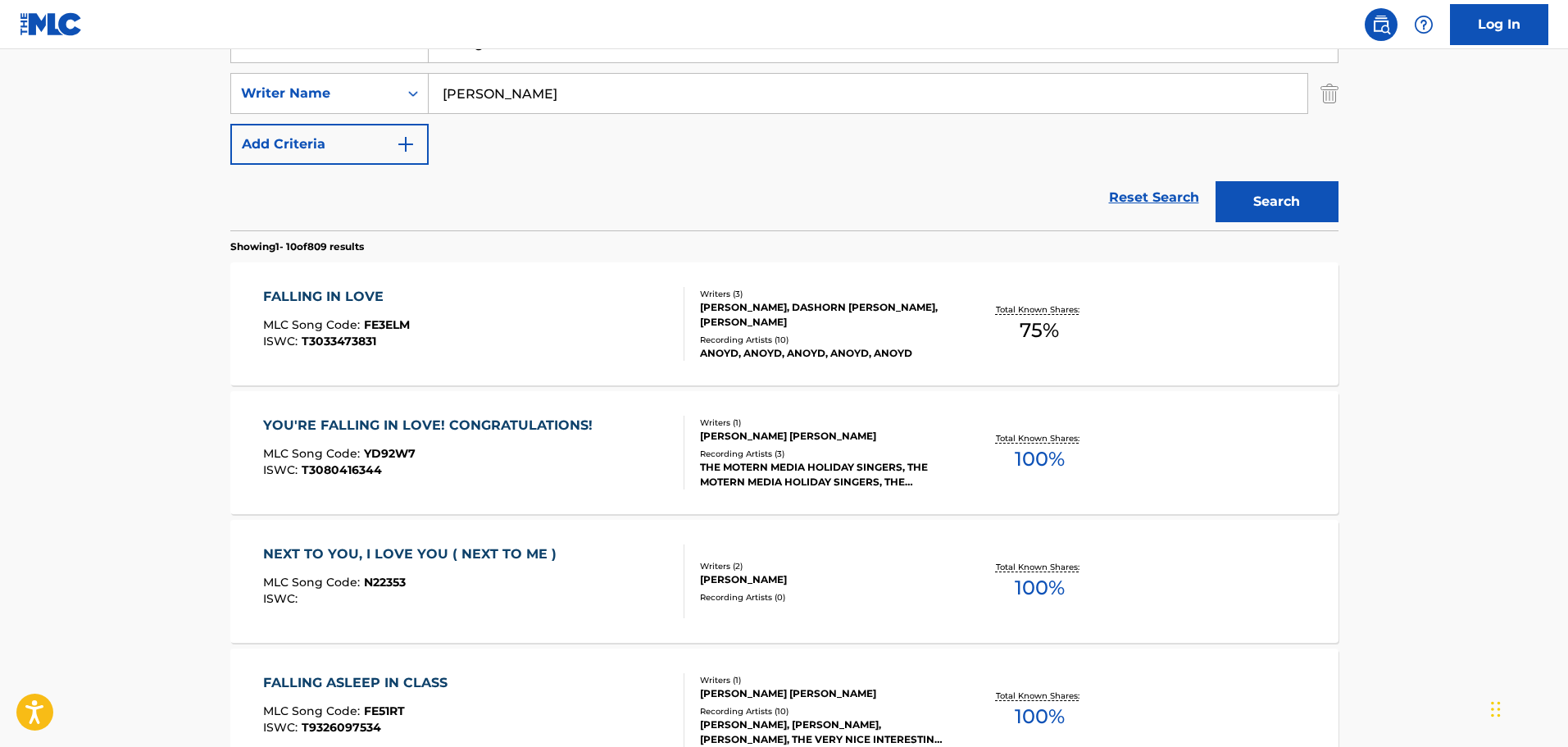
scroll to position [145, 0]
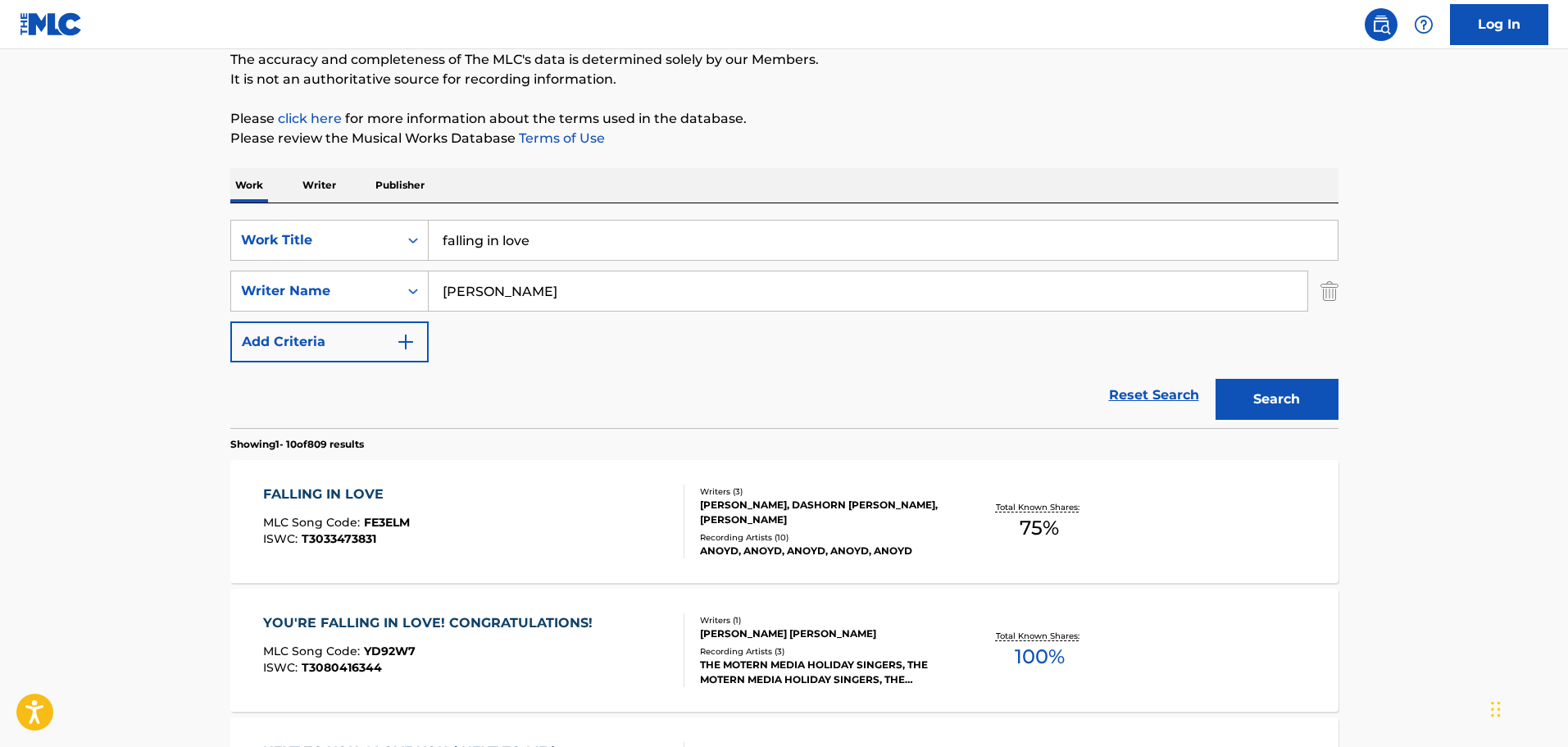
drag, startPoint x: 784, startPoint y: 238, endPoint x: 481, endPoint y: 238, distance: 303.0
click at [470, 239] on input "falling in love" at bounding box center [883, 240] width 910 height 40
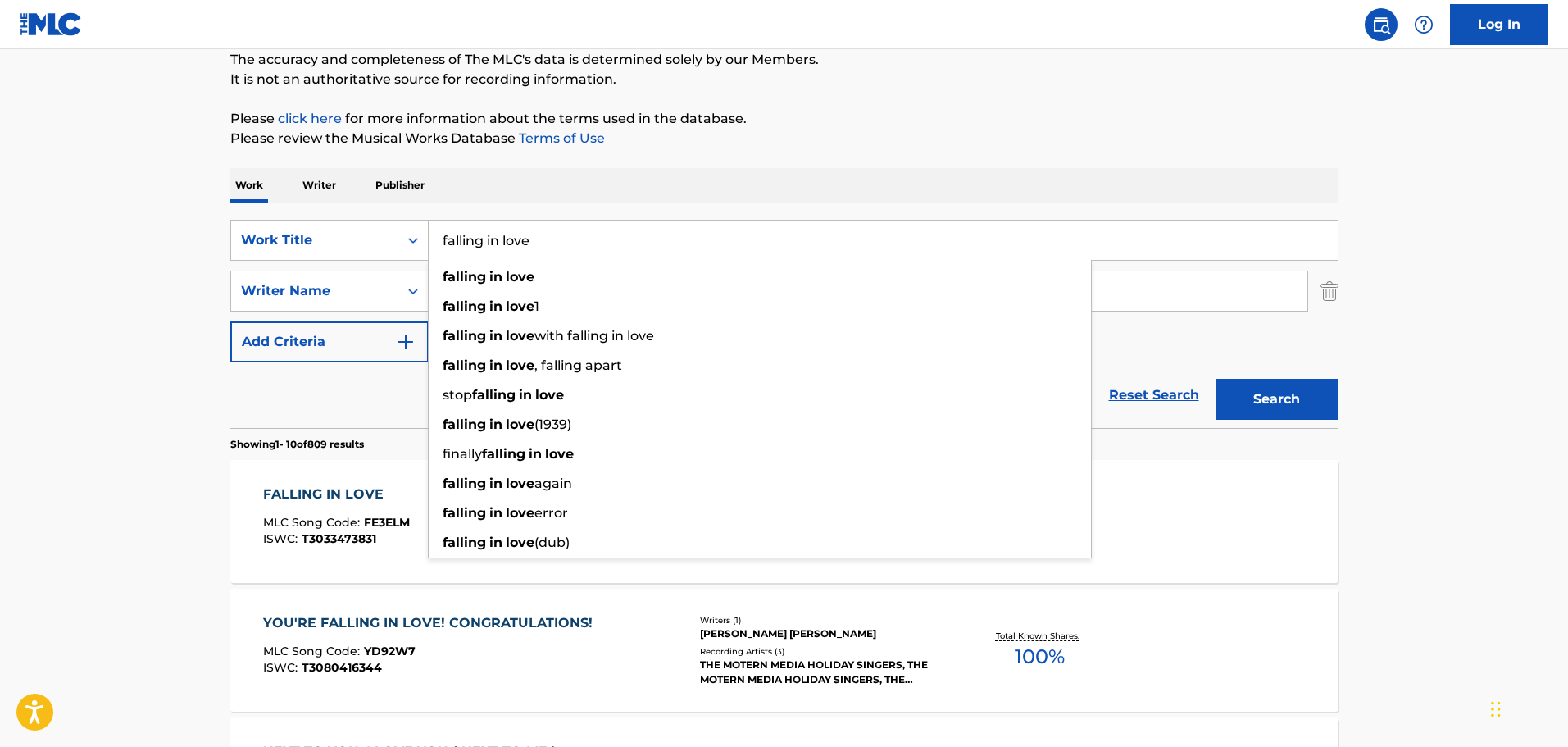
drag, startPoint x: 1342, startPoint y: 289, endPoint x: 1334, endPoint y: 284, distance: 9.4
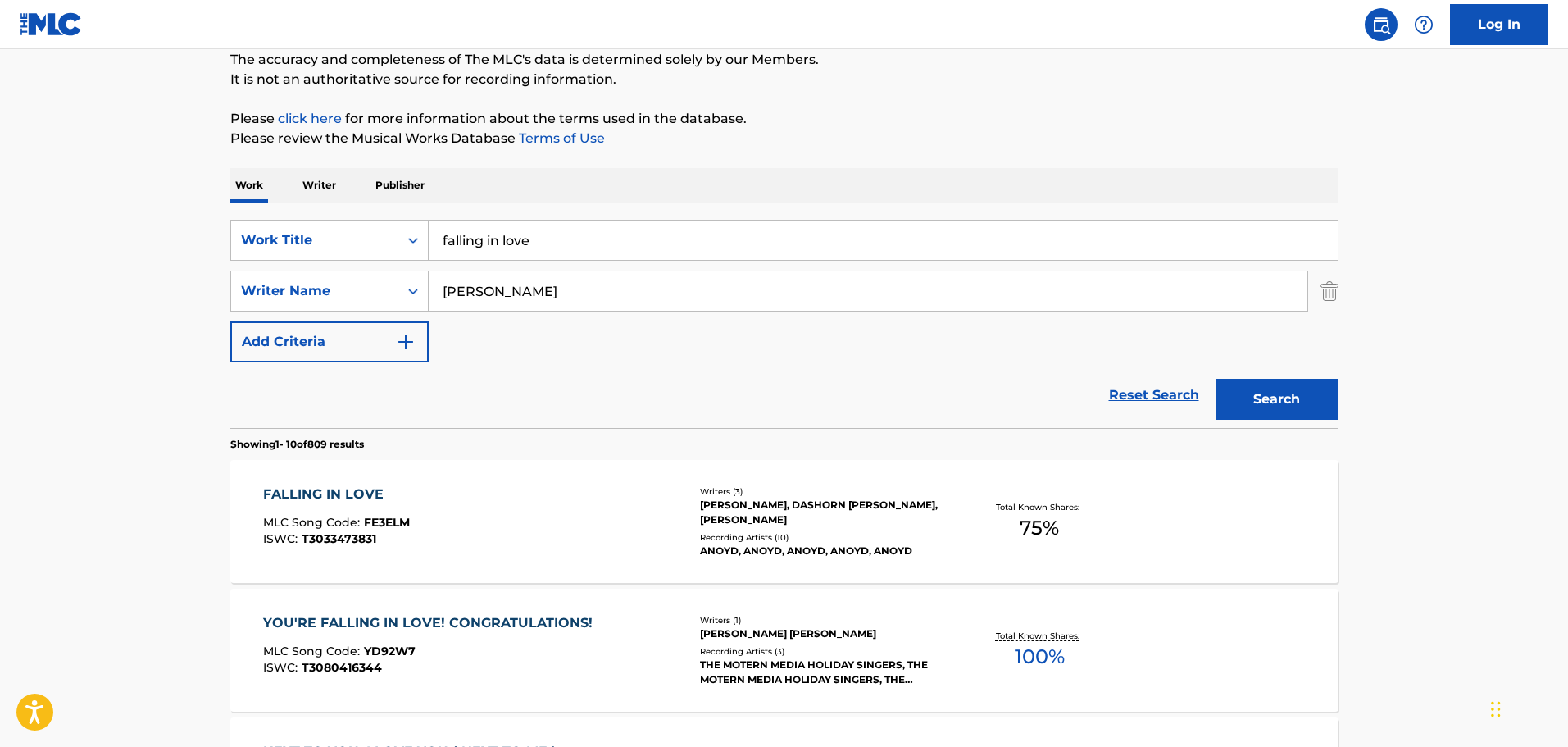
click at [1332, 282] on img "Search Form" at bounding box center [1329, 290] width 18 height 41
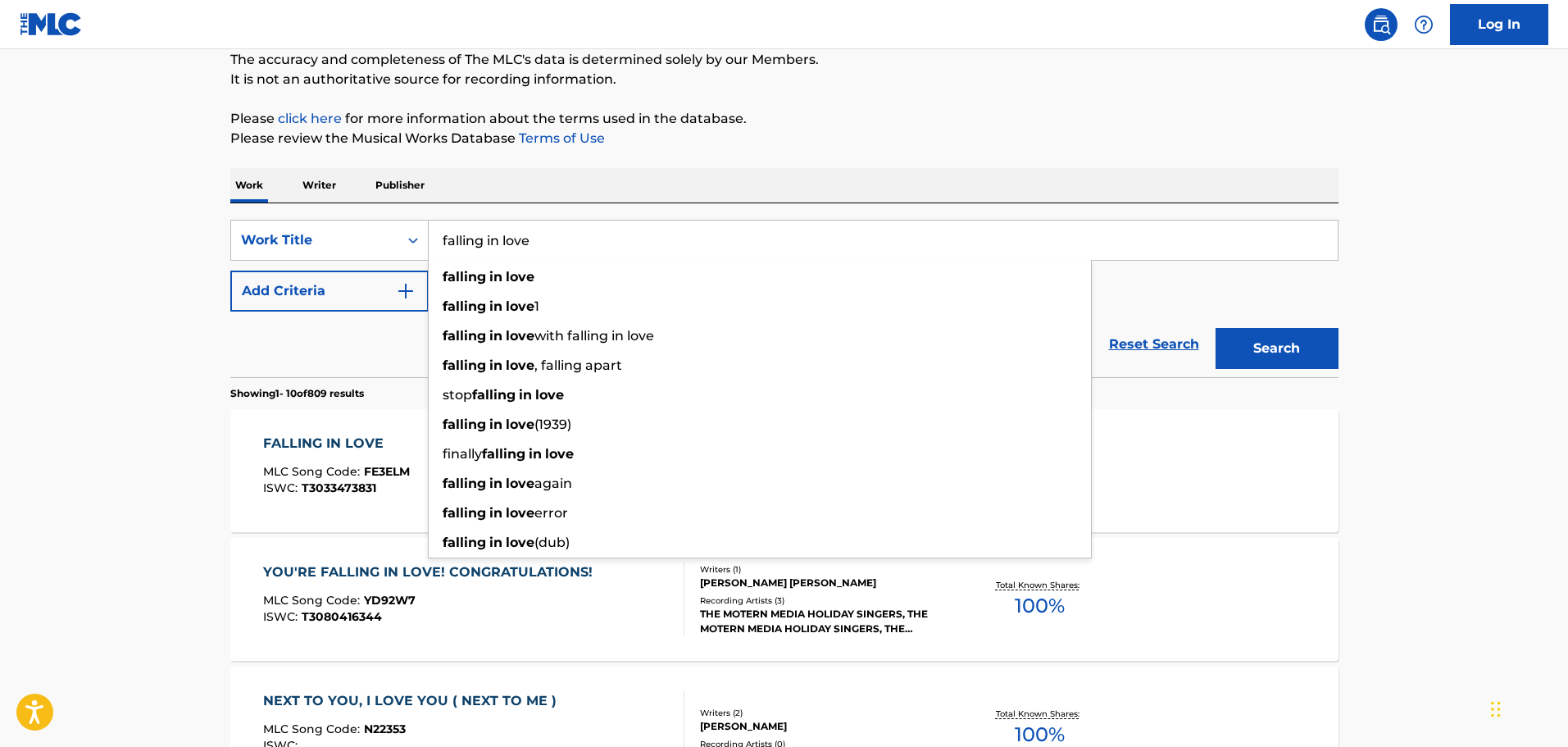
drag, startPoint x: 1108, startPoint y: 239, endPoint x: 690, endPoint y: 238, distance: 418.0
click at [690, 238] on input "falling in love" at bounding box center [883, 240] width 910 height 40
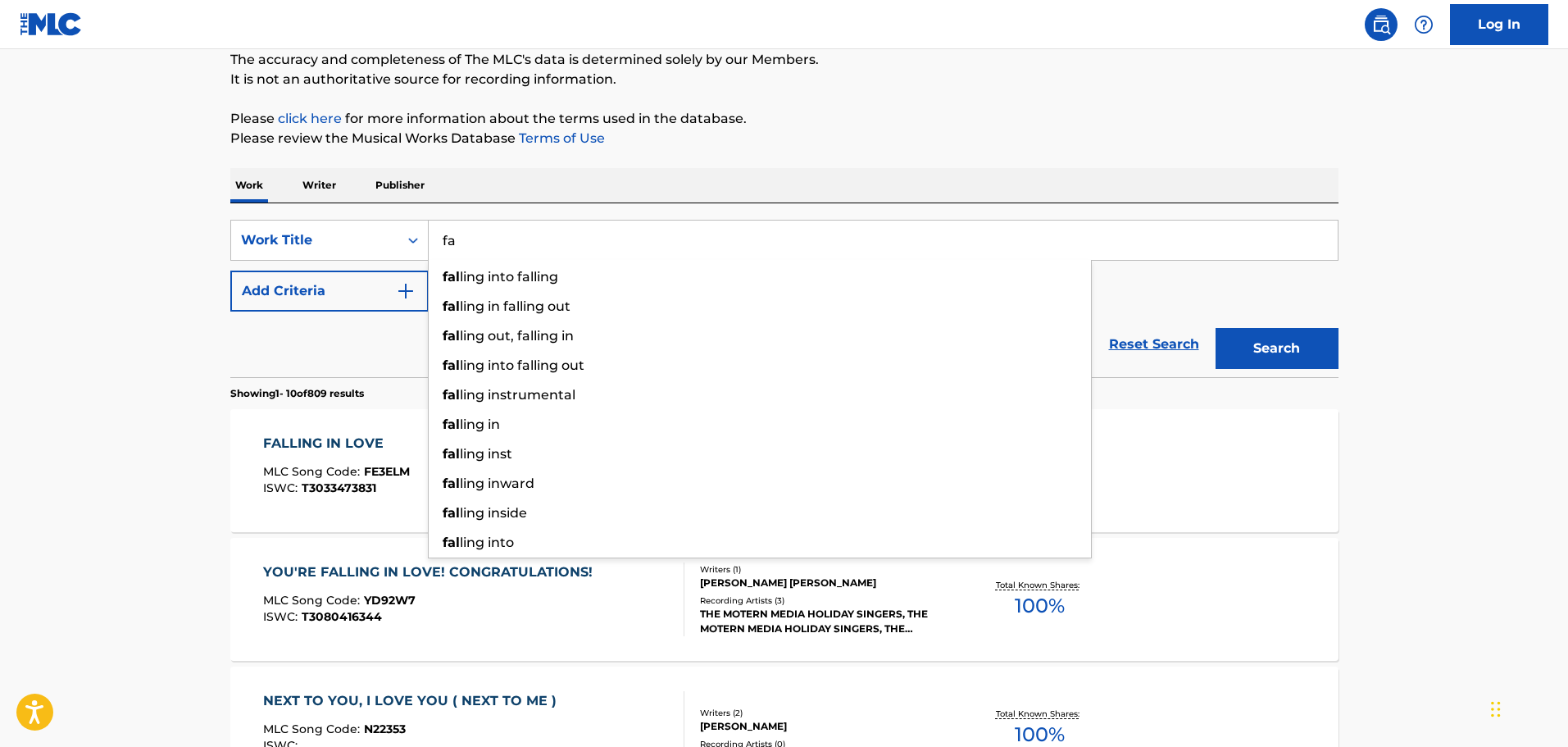
type input "f"
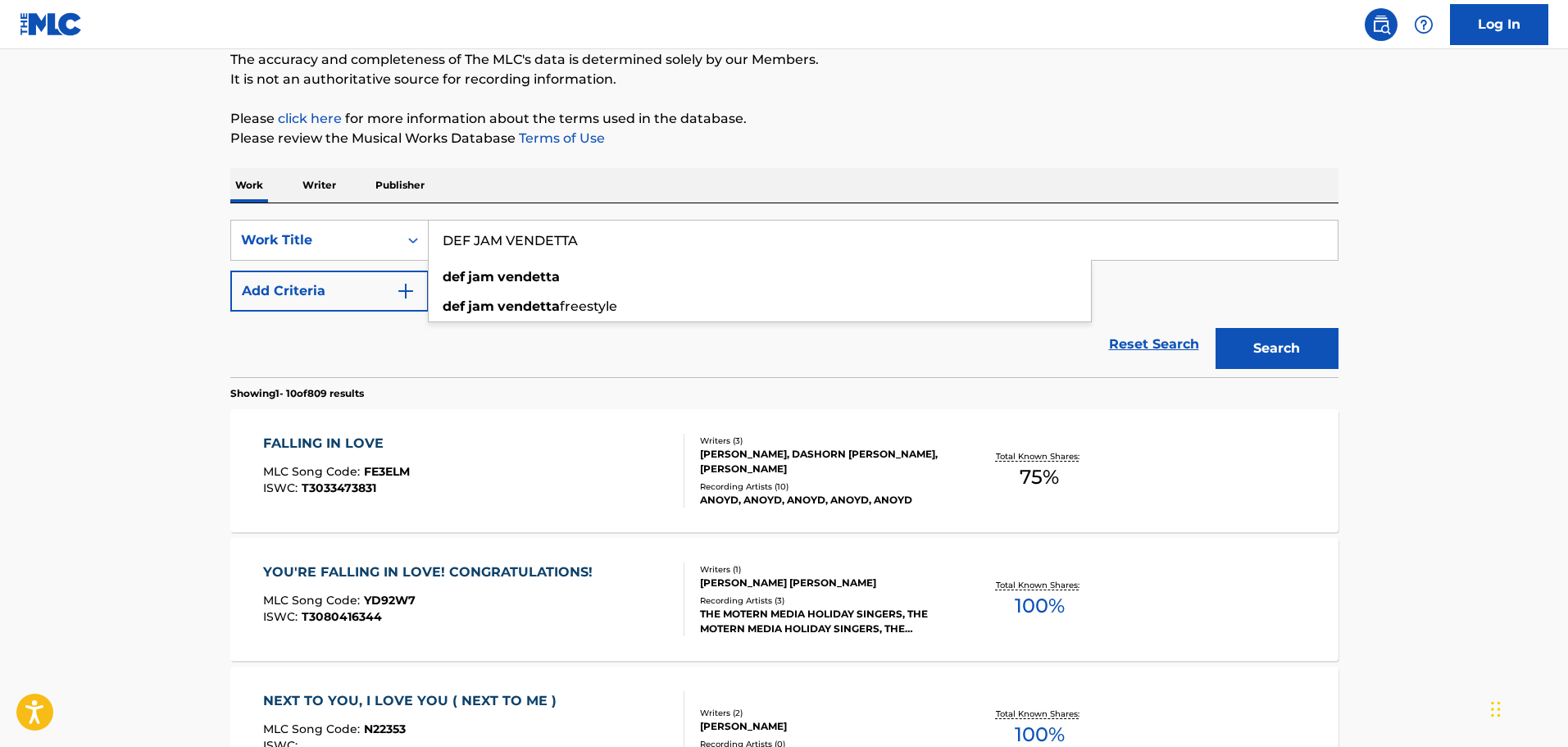
type input "DEF JAM VENDETTA"
click at [1216, 328] on button "Search" at bounding box center [1277, 348] width 123 height 41
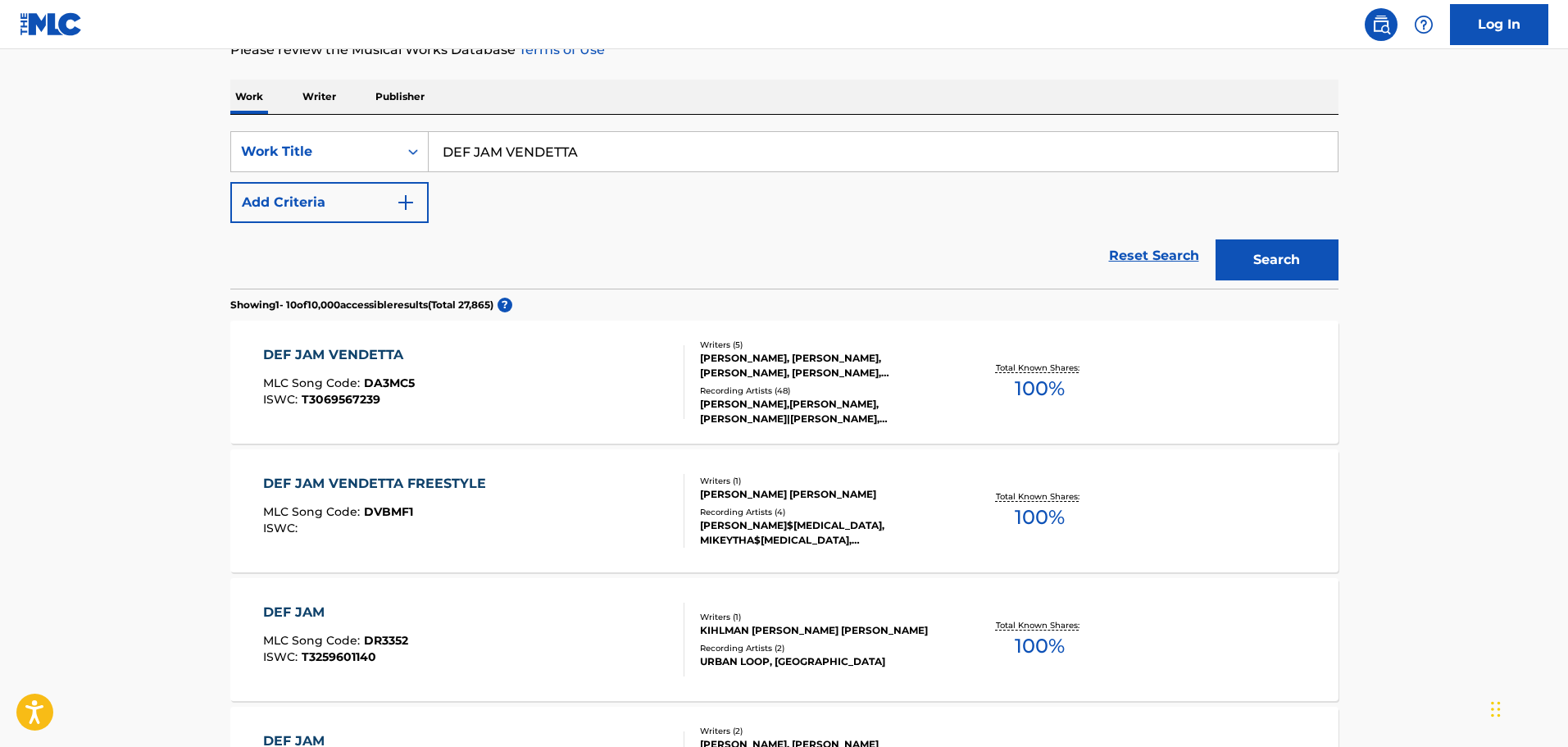
scroll to position [492, 0]
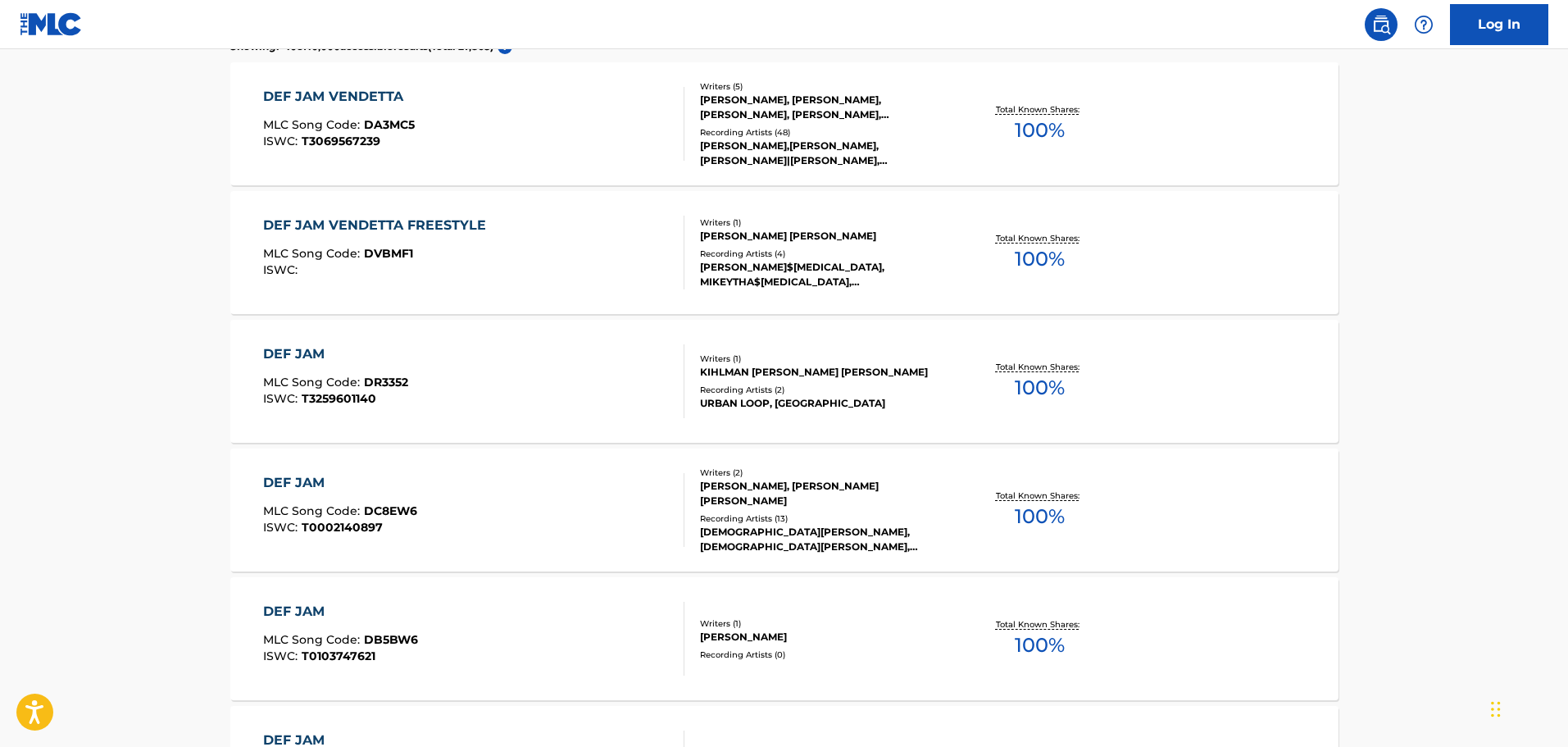
click at [534, 132] on div "DEF JAM VENDETTA MLC Song Code : DA3MC5 ISWC : T3069567239" at bounding box center [474, 124] width 421 height 74
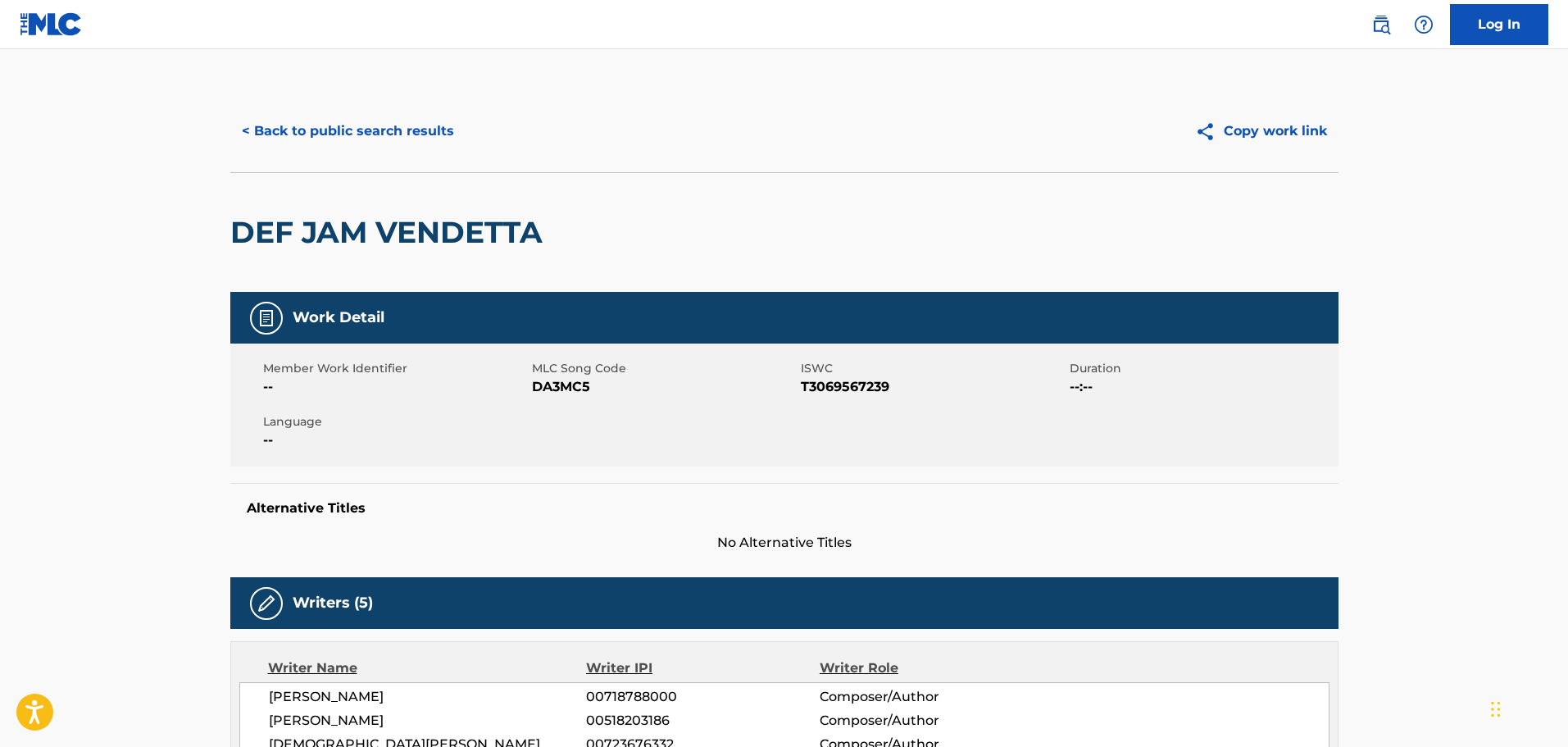
click at [338, 107] on div "< Back to public search results Copy work link" at bounding box center [784, 130] width 1108 height 82
click at [340, 116] on button "< Back to public search results" at bounding box center [348, 130] width 235 height 41
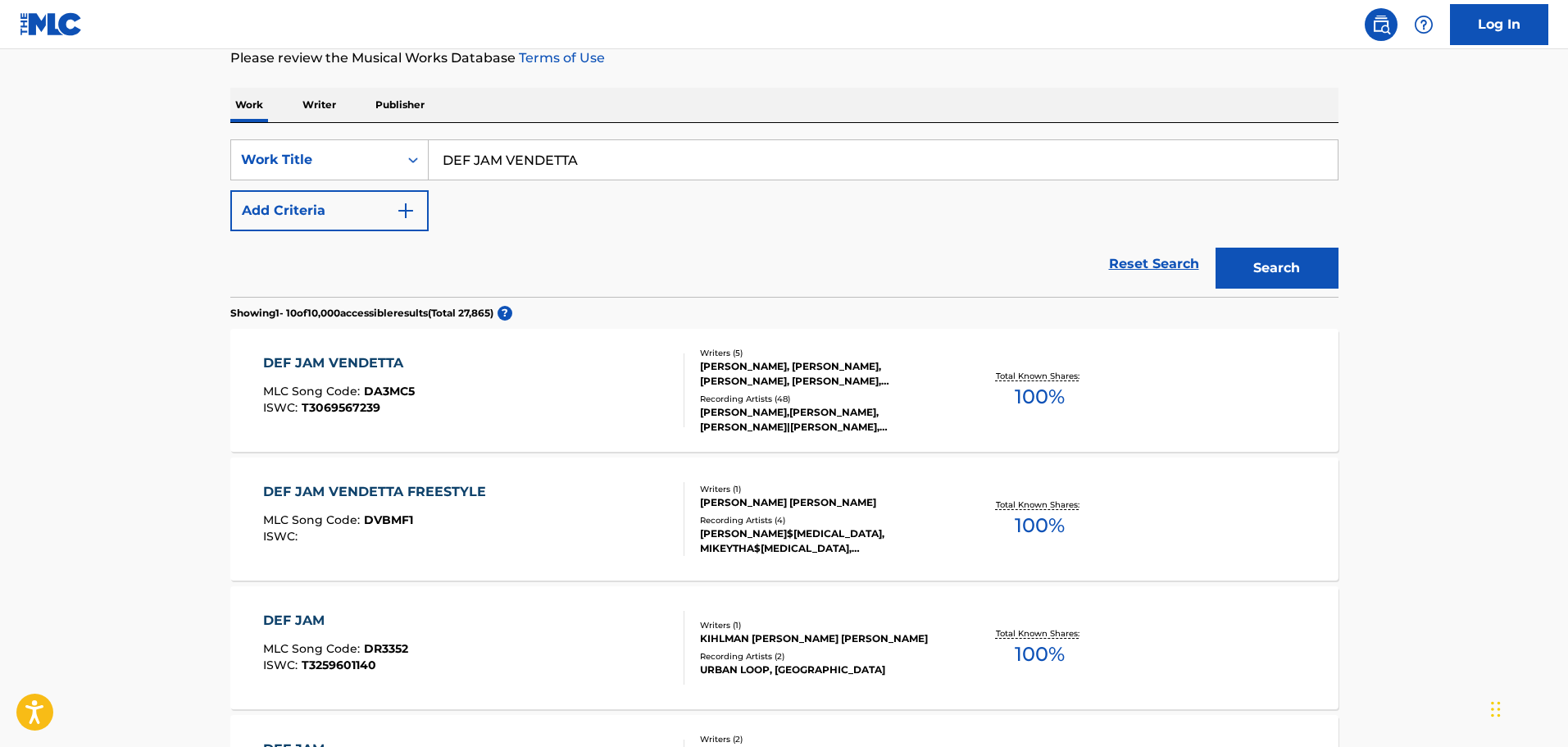
scroll to position [207, 0]
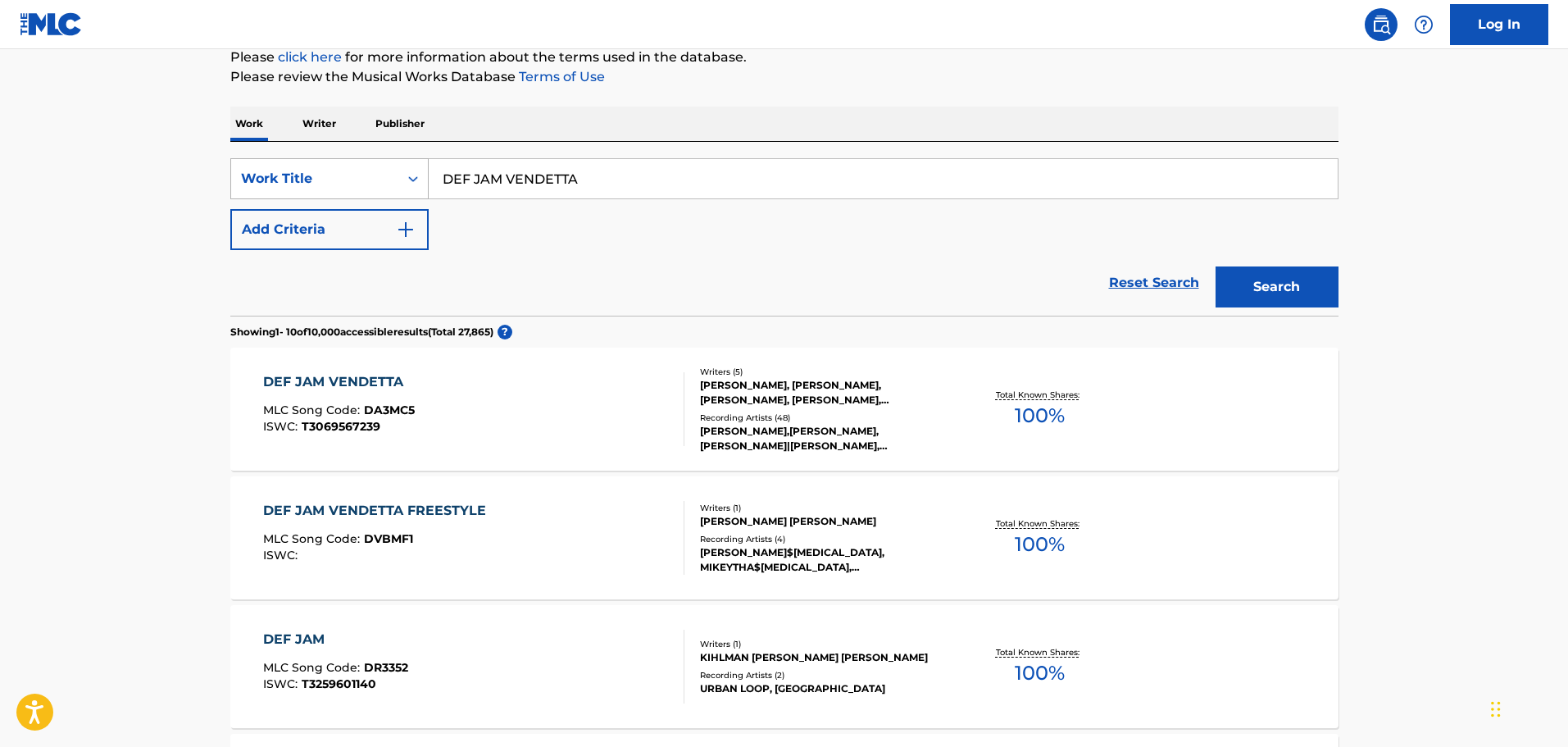
drag, startPoint x: 624, startPoint y: 181, endPoint x: 350, endPoint y: 179, distance: 274.0
click at [350, 179] on div "SearchWithCriteria0f3edb52-4c8a-4e0f-bfe9-418390db96c0 Work Title DEF JAM VENDE…" at bounding box center [784, 178] width 1108 height 41
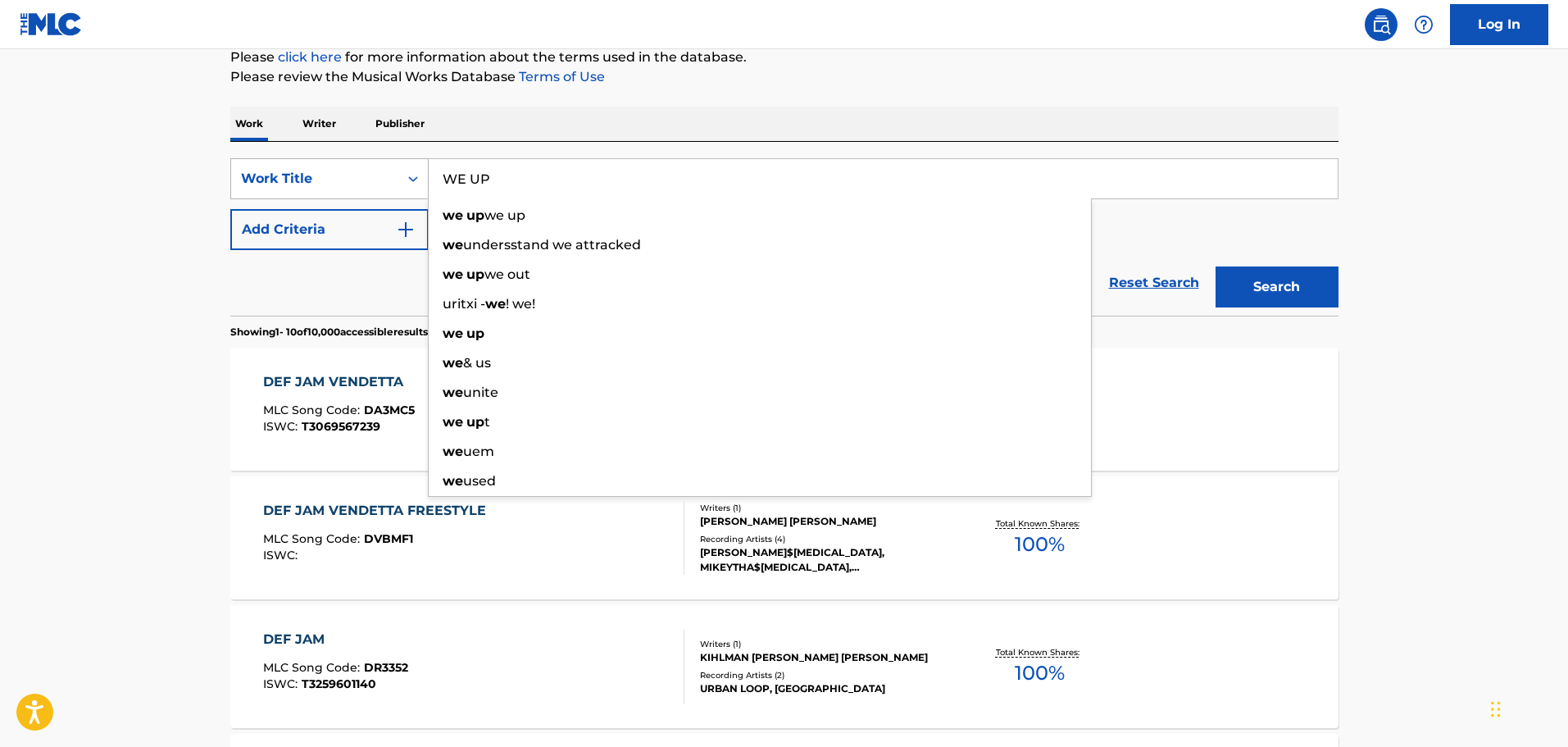
type input "WE UP"
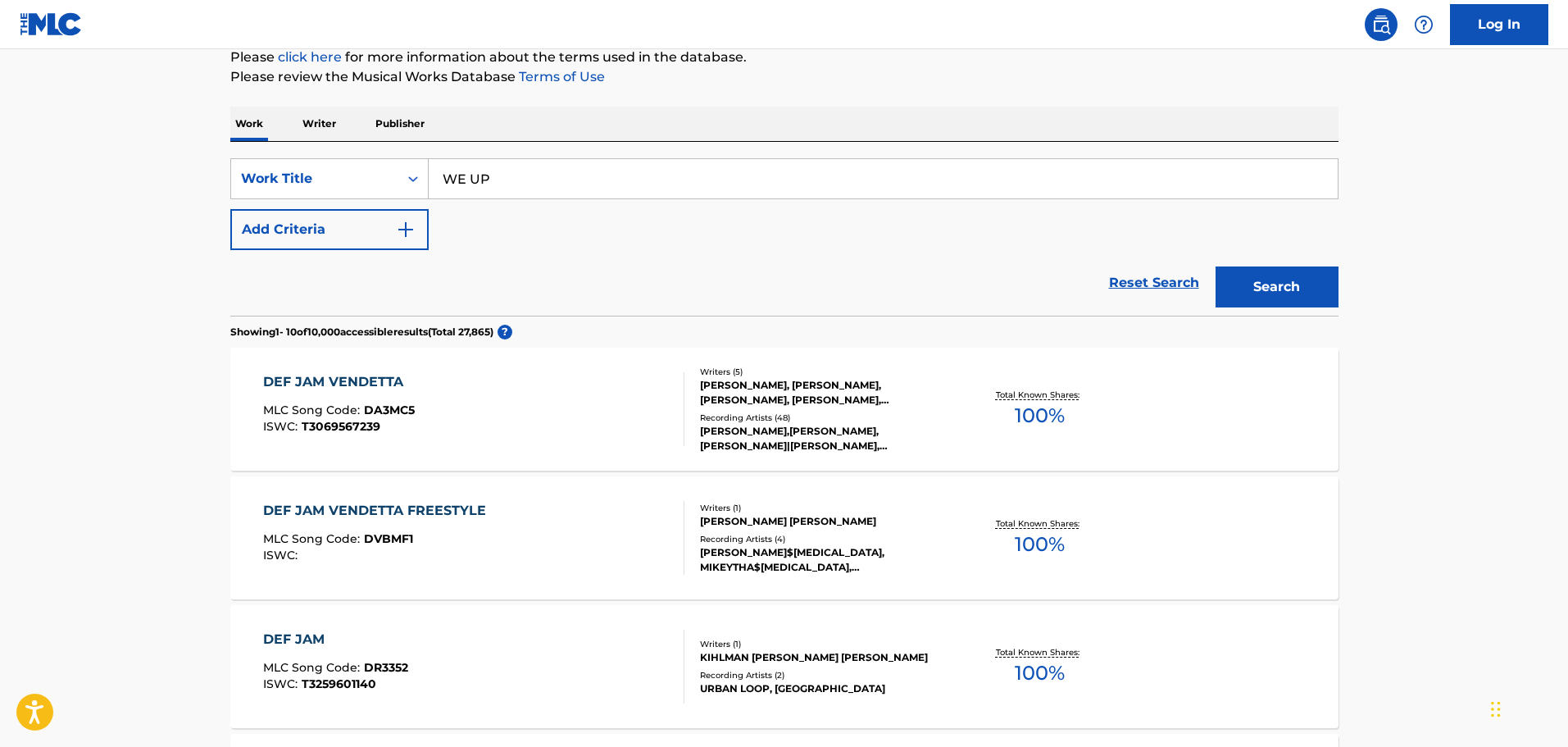
click at [341, 224] on button "Add Criteria" at bounding box center [330, 229] width 198 height 41
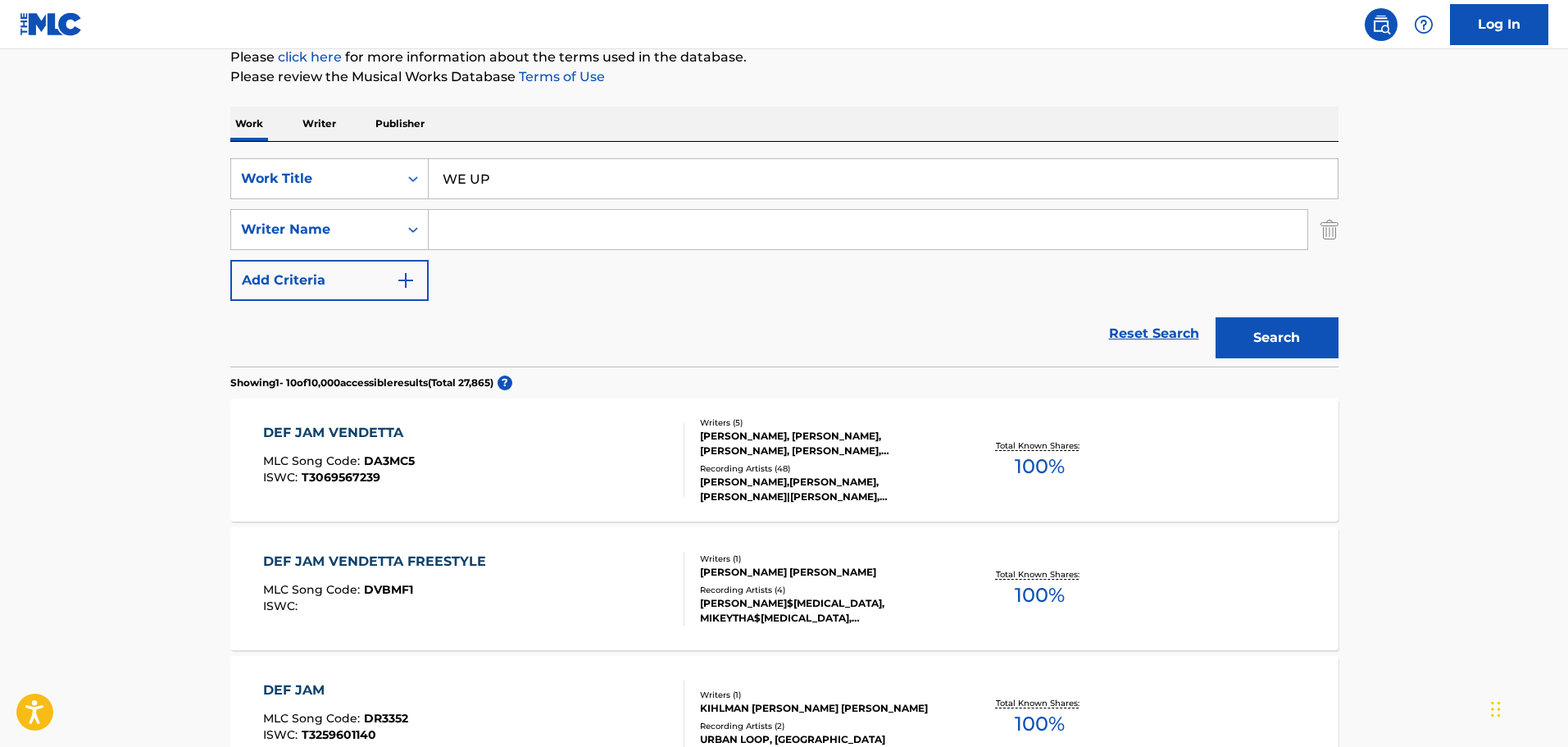
click at [507, 202] on div "SearchWithCriteria0f3edb52-4c8a-4e0f-bfe9-418390db96c0 Work Title WE UP SearchW…" at bounding box center [784, 229] width 1108 height 143
click at [506, 214] on input "Search Form" at bounding box center [868, 229] width 878 height 40
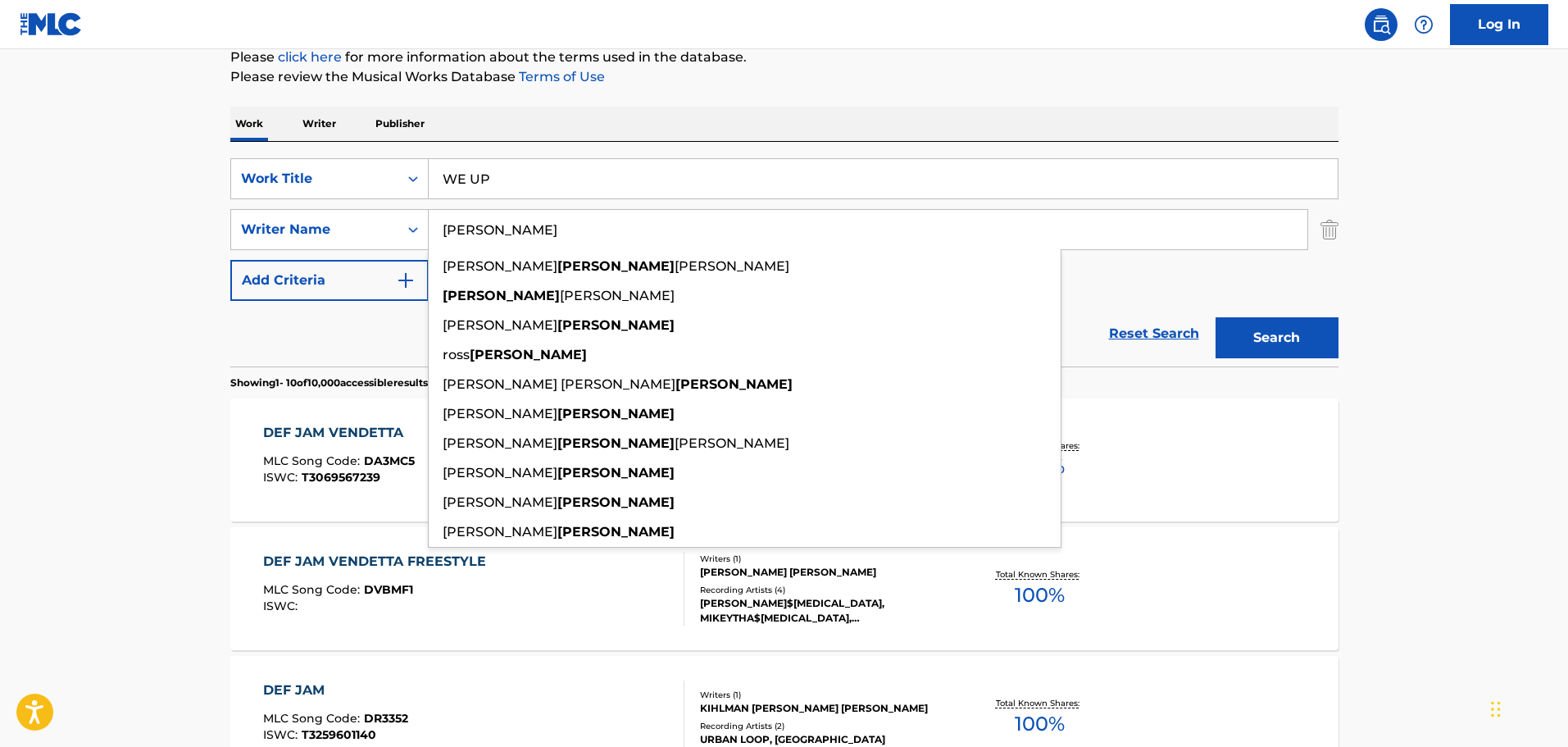
type input "[PERSON_NAME]"
click at [1216, 317] on button "Search" at bounding box center [1277, 337] width 123 height 41
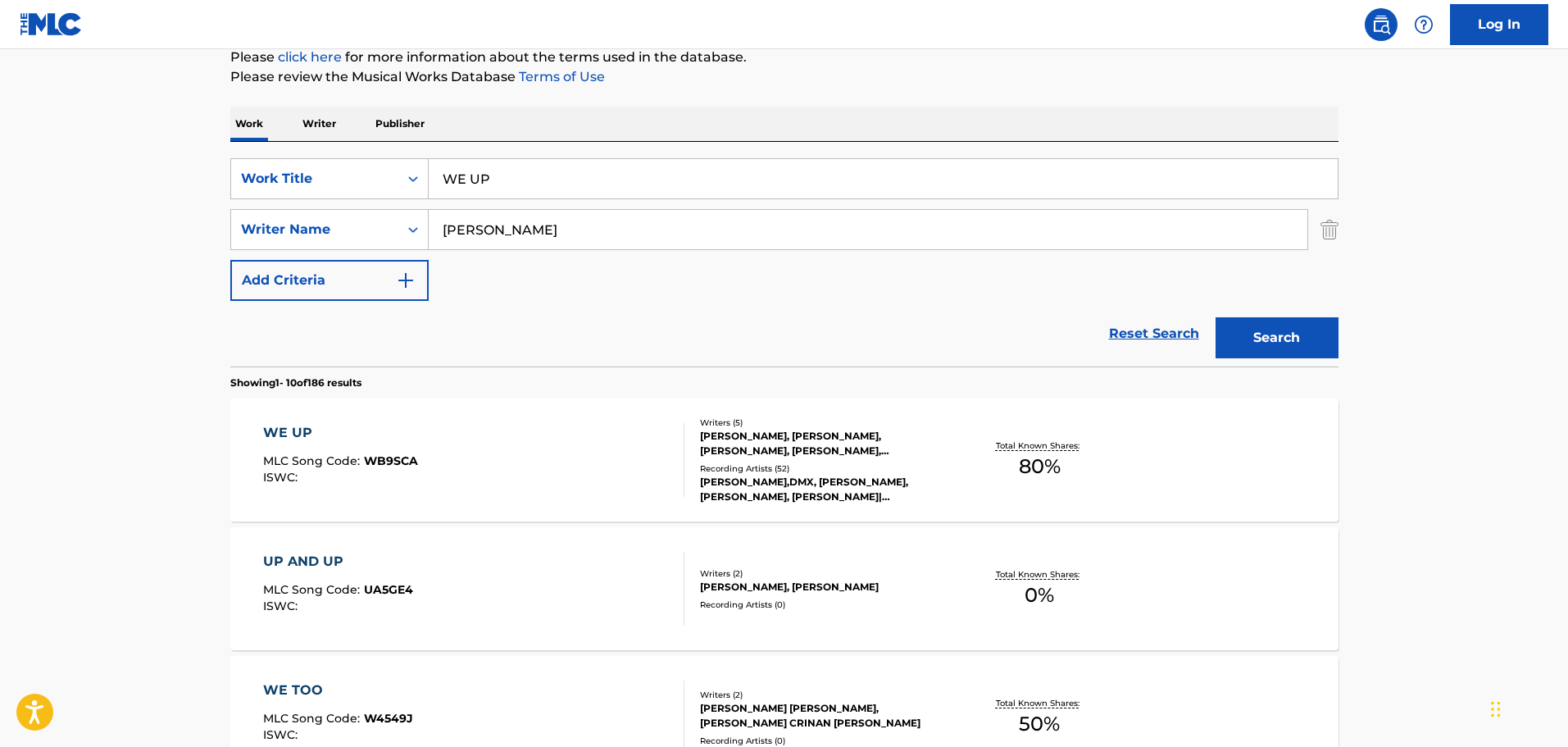
scroll to position [289, 0]
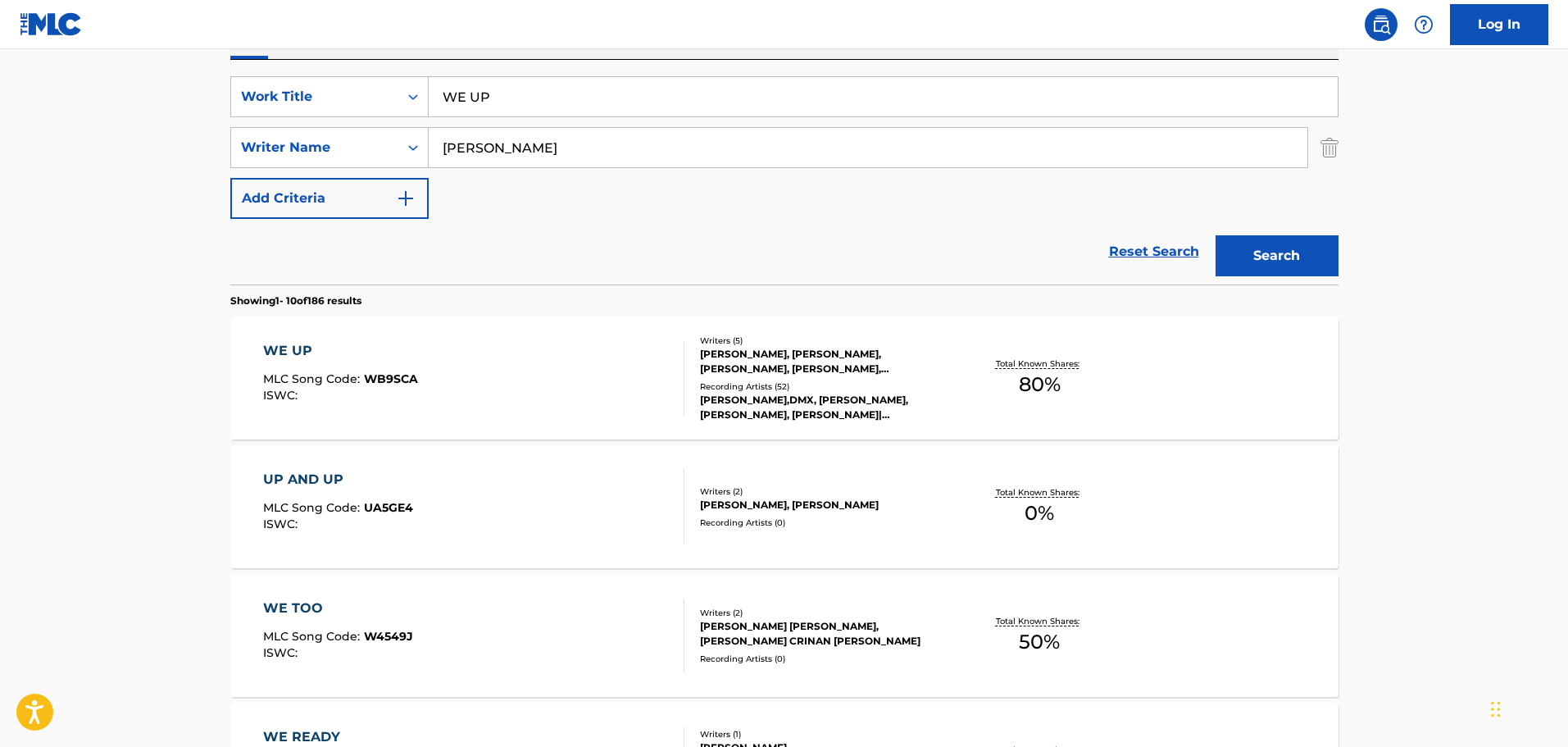
click at [524, 347] on div "WE UP MLC Song Code : WB9SCA ISWC :" at bounding box center [474, 378] width 421 height 74
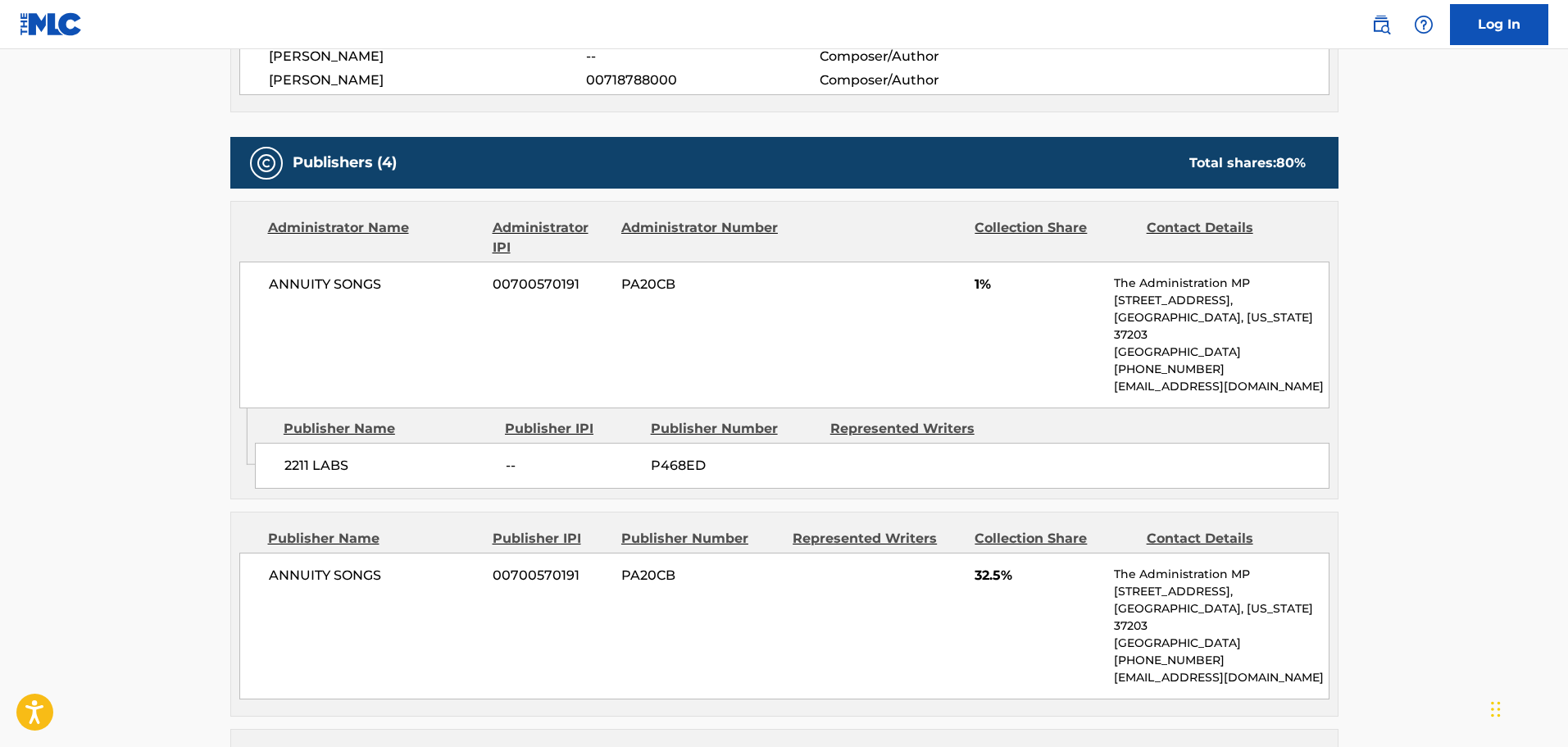
scroll to position [738, 0]
